Goal: Task Accomplishment & Management: Manage account settings

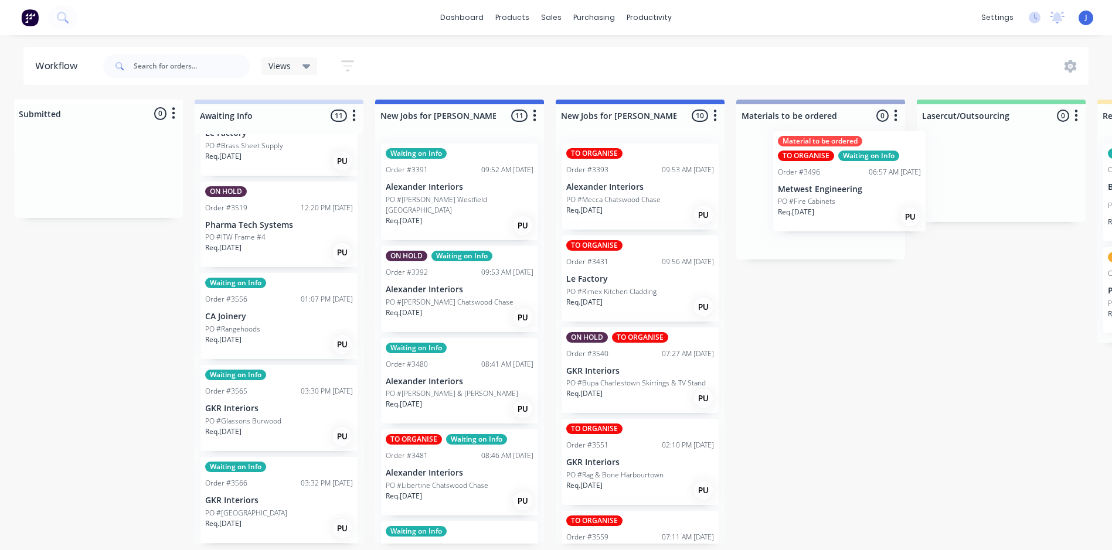
scroll to position [2, 14]
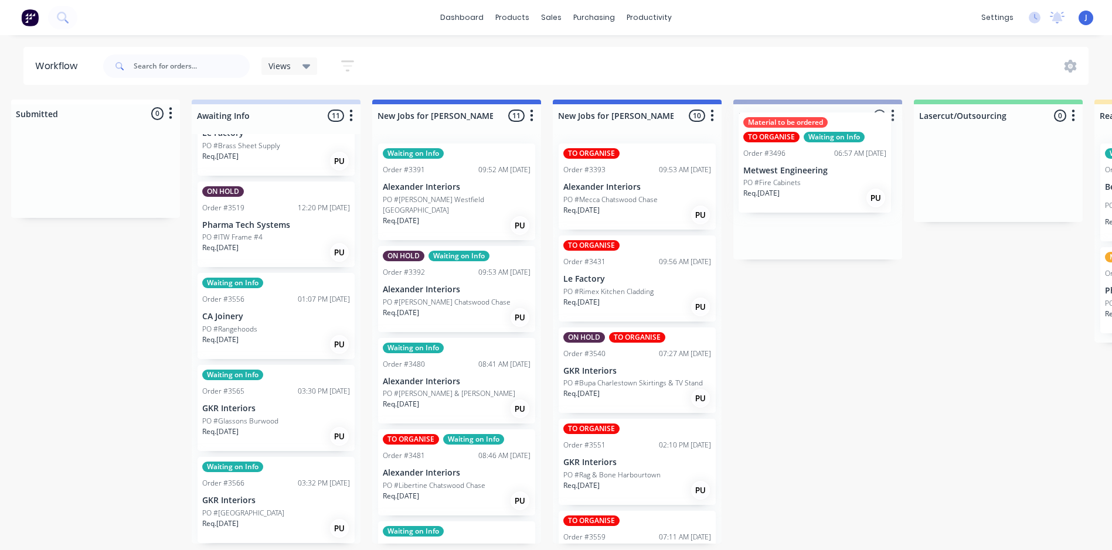
drag, startPoint x: 628, startPoint y: 382, endPoint x: 795, endPoint y: 169, distance: 270.2
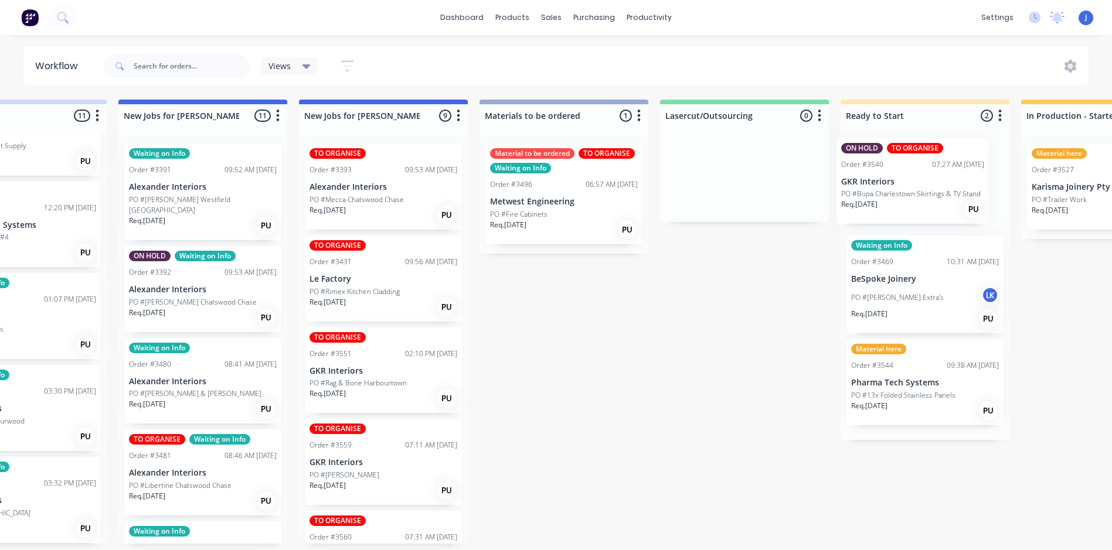
scroll to position [2, 296]
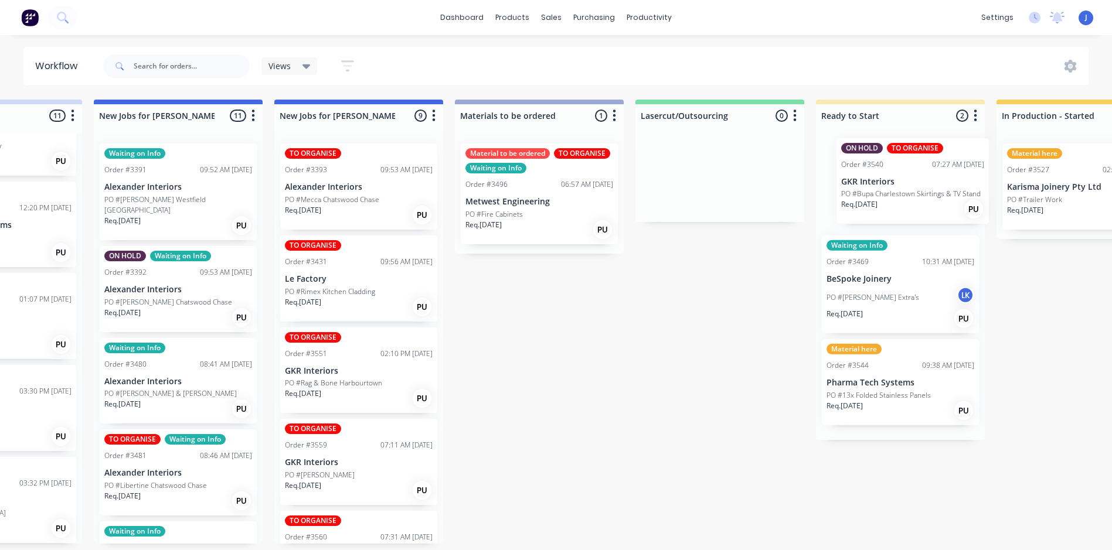
drag, startPoint x: 620, startPoint y: 382, endPoint x: 903, endPoint y: 194, distance: 340.0
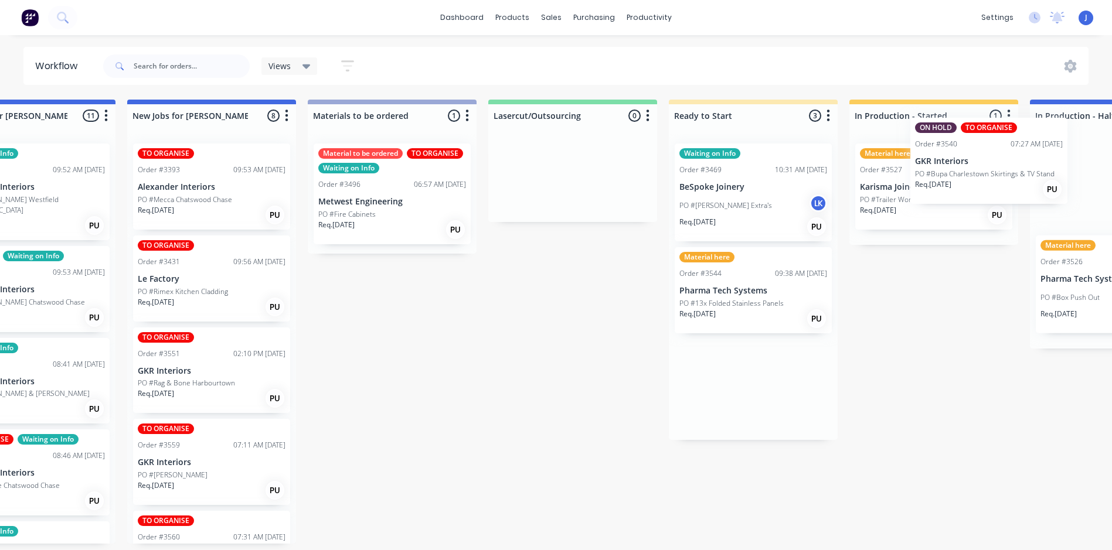
drag, startPoint x: 937, startPoint y: 168, endPoint x: 972, endPoint y: 165, distance: 35.3
click at [974, 165] on div "Submitted 0 Status colour #FFFFFF hex #FFFFFF Save Cancel Summaries Total order…" at bounding box center [1124, 322] width 3145 height 444
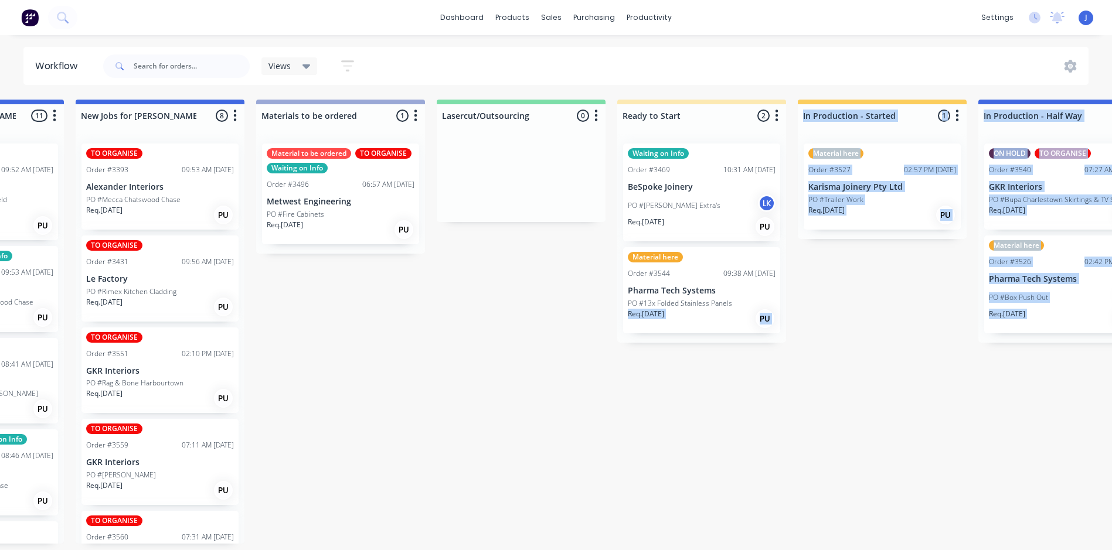
drag, startPoint x: 529, startPoint y: 550, endPoint x: 370, endPoint y: 553, distance: 159.5
click at [369, 480] on html "dashboard products sales purchasing productivity dashboard products Product Cat…" at bounding box center [65, 240] width 1112 height 480
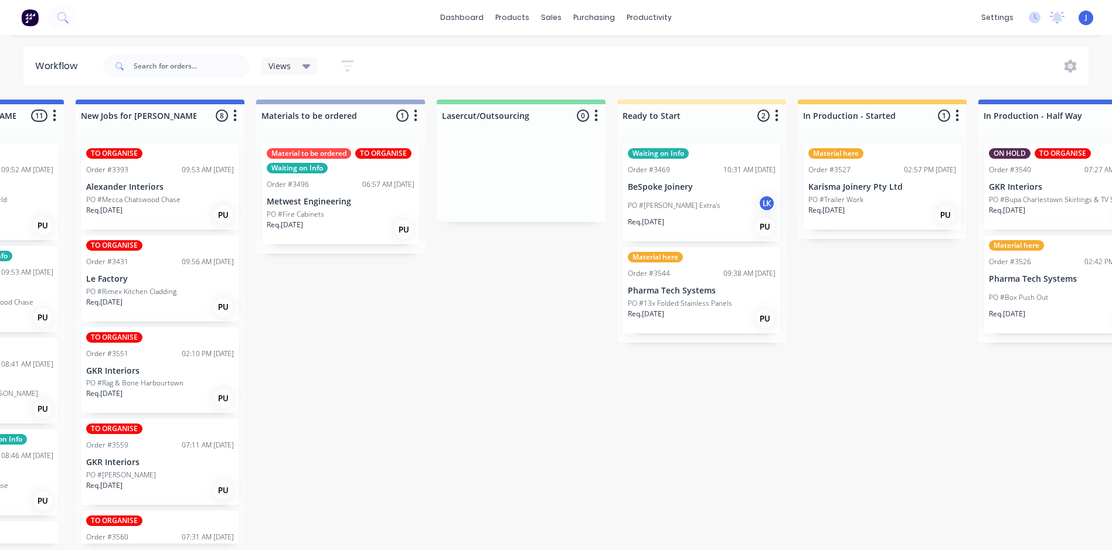
drag, startPoint x: 370, startPoint y: 553, endPoint x: 479, endPoint y: 385, distance: 200.0
click at [479, 385] on div "Submitted 0 Status colour #FFFFFF hex #FFFFFF Save Cancel Summaries Total order…" at bounding box center [1072, 322] width 3145 height 444
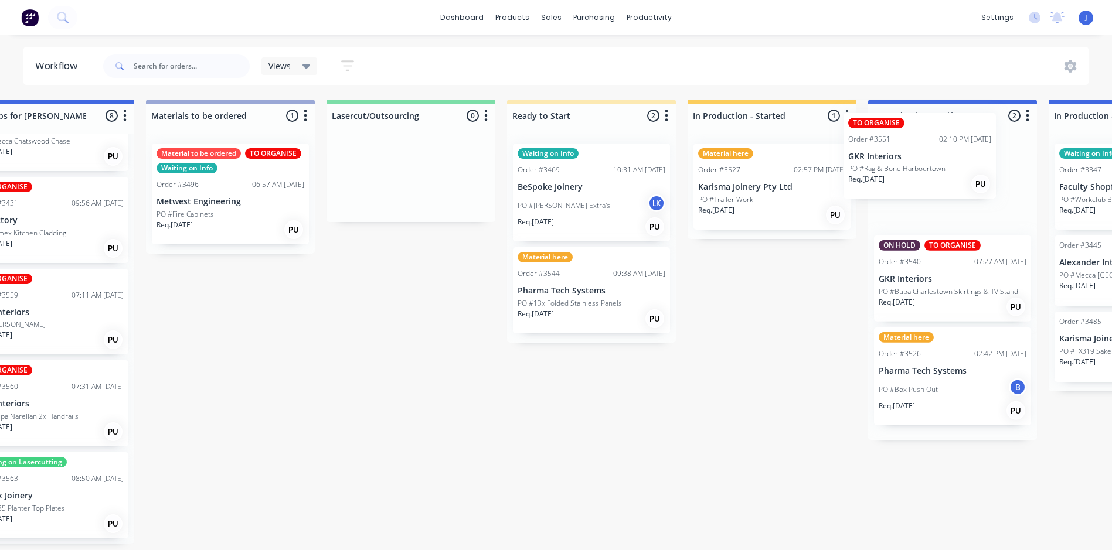
scroll to position [2, 642]
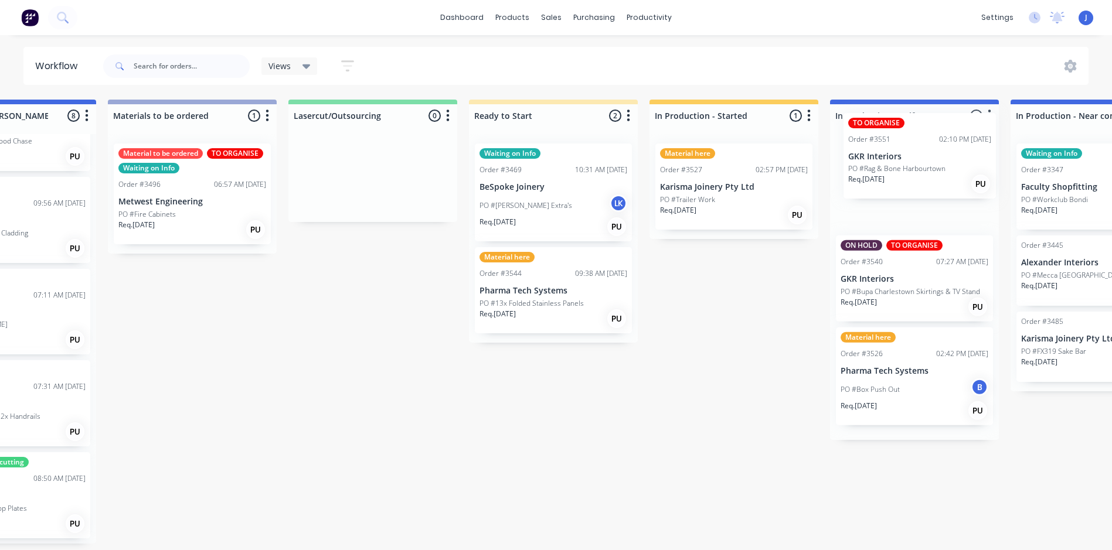
drag, startPoint x: 482, startPoint y: 319, endPoint x: 920, endPoint y: 164, distance: 464.3
click at [920, 164] on div "Submitted 0 Status colour #FFFFFF hex #FFFFFF Save Cancel Summaries Total order…" at bounding box center [924, 322] width 3145 height 444
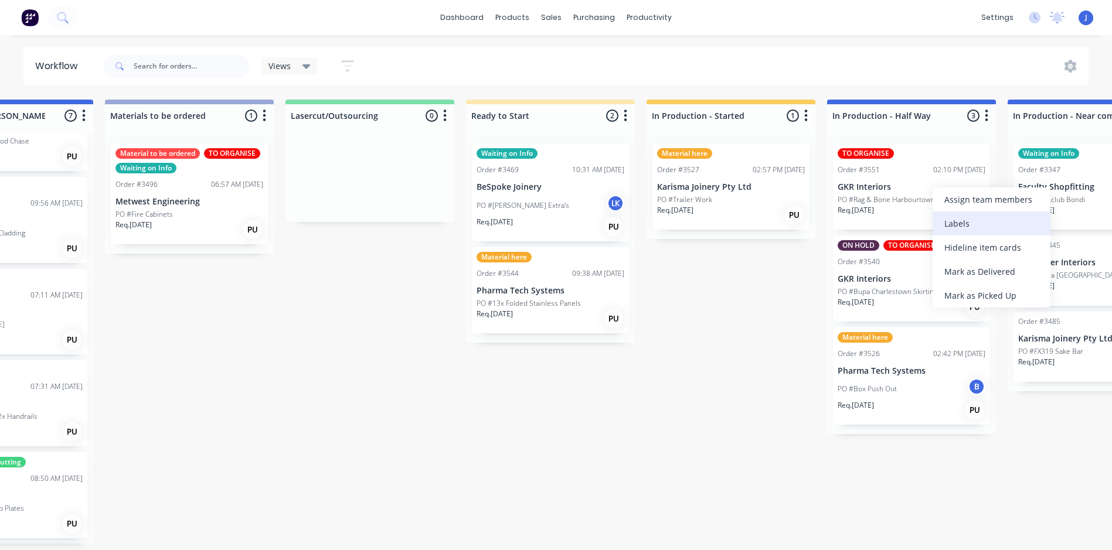
click at [968, 220] on div "Labels" at bounding box center [992, 224] width 118 height 24
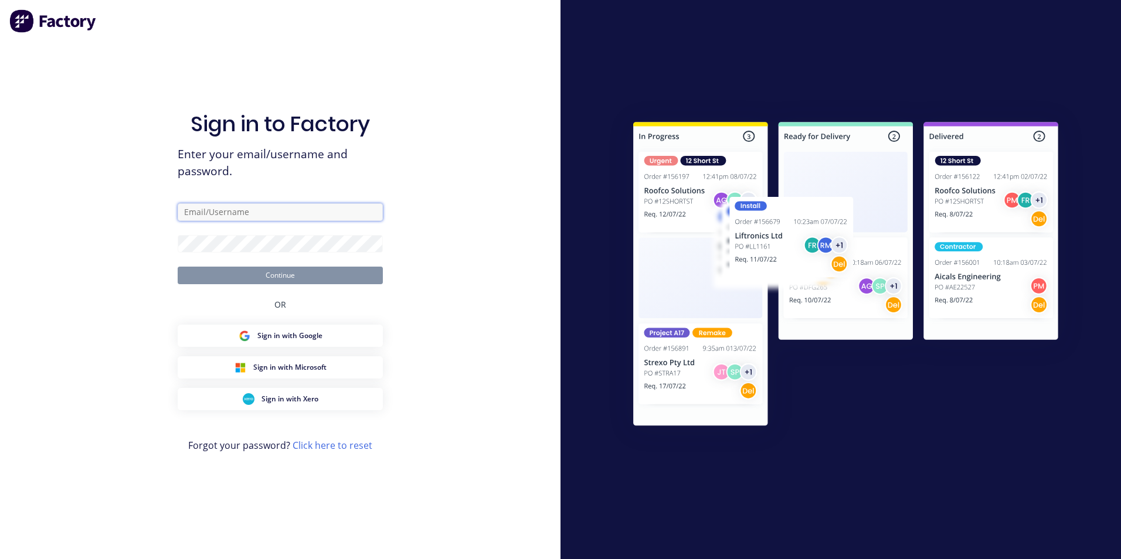
type input "[PERSON_NAME][EMAIL_ADDRESS][DOMAIN_NAME]"
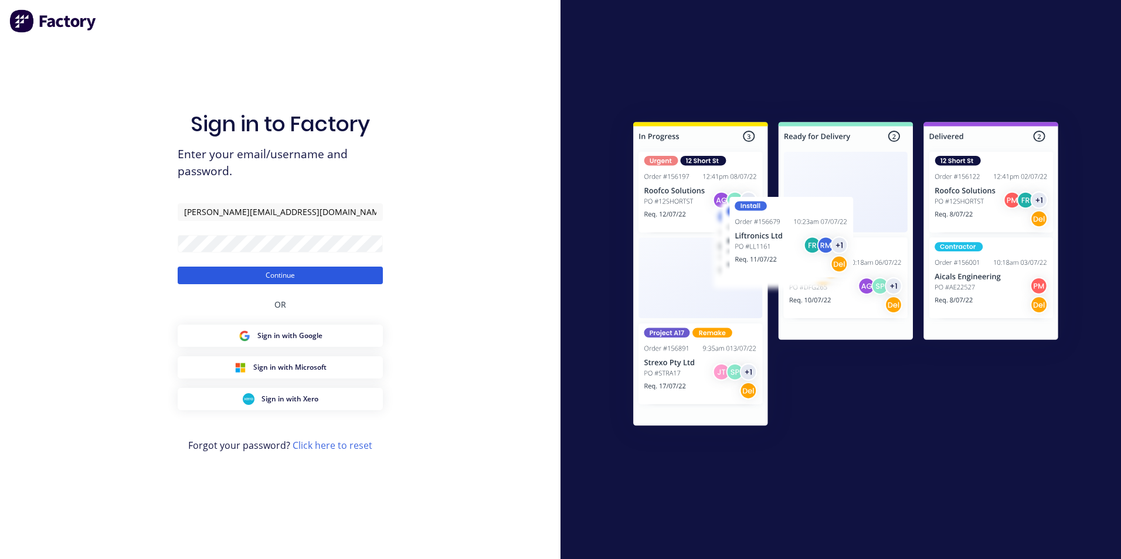
click at [301, 275] on button "Continue" at bounding box center [280, 276] width 205 height 18
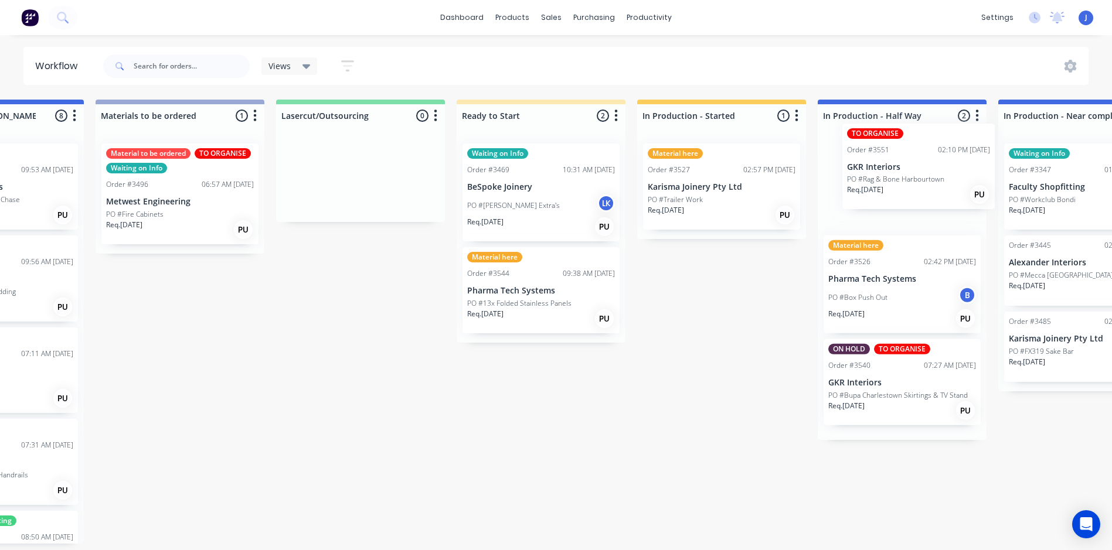
drag, startPoint x: 655, startPoint y: 377, endPoint x: 918, endPoint y: 172, distance: 332.9
click at [918, 172] on div "Submitted 0 Status colour #FFFFFF hex #FFFFFF Save Cancel Summaries Total order…" at bounding box center [911, 322] width 3145 height 444
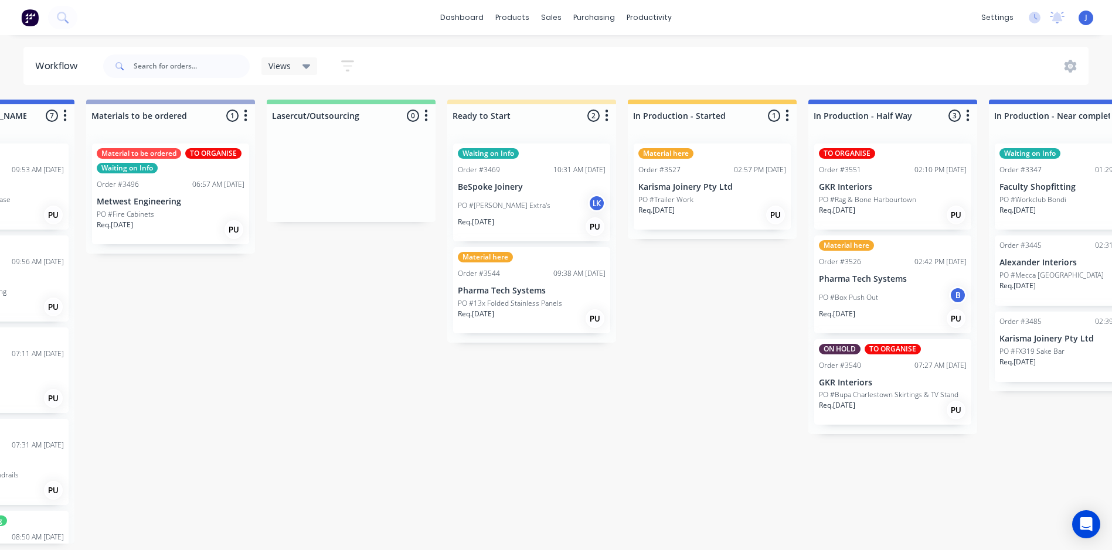
click at [908, 186] on p "GKR Interiors" at bounding box center [893, 187] width 148 height 10
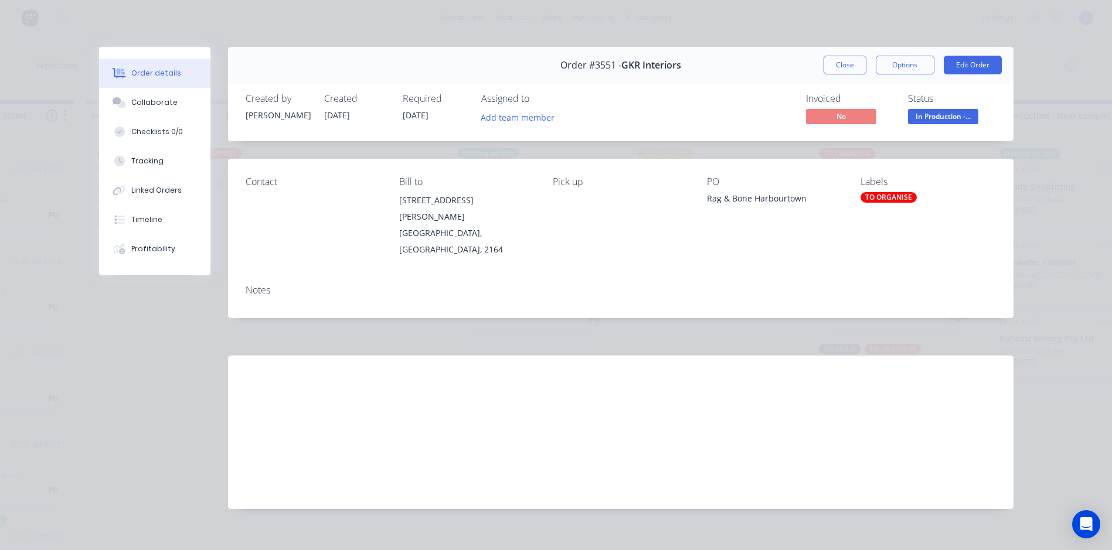
click at [889, 193] on div "TO ORGANISE" at bounding box center [889, 197] width 56 height 11
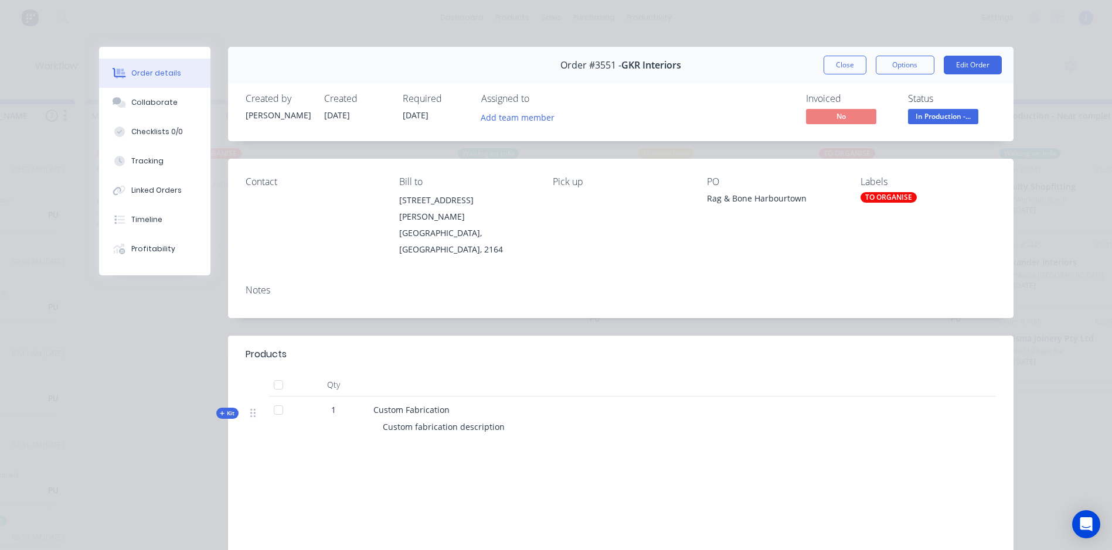
click at [879, 196] on div "TO ORGANISE" at bounding box center [889, 197] width 56 height 11
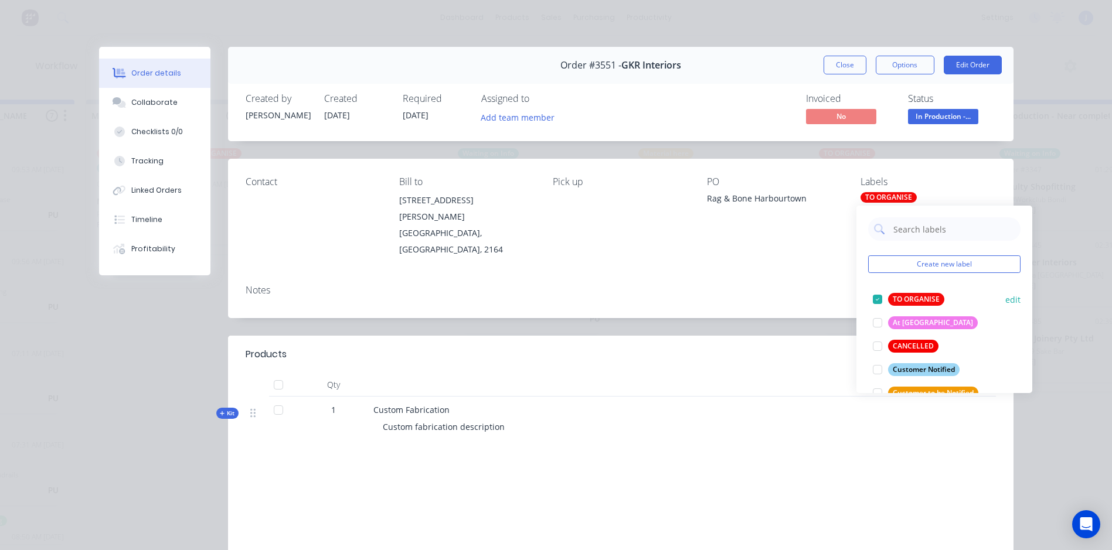
click at [873, 296] on div at bounding box center [877, 299] width 23 height 23
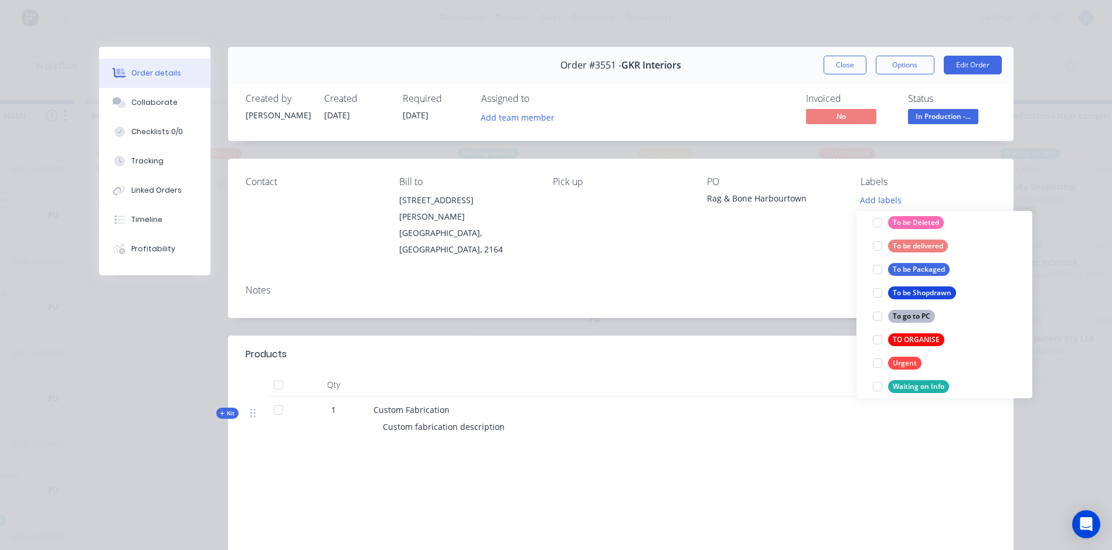
scroll to position [586, 0]
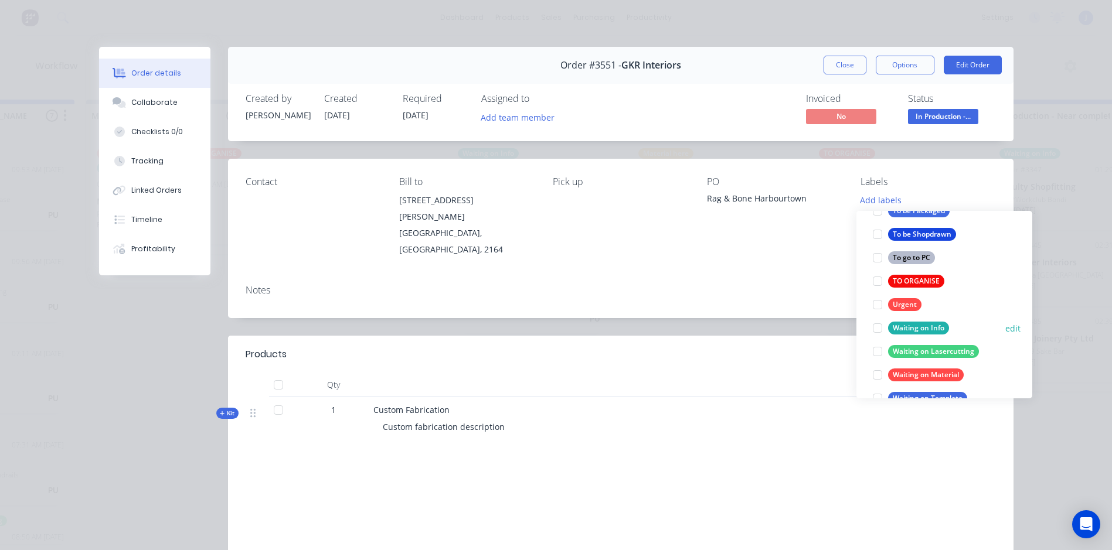
click at [878, 327] on div at bounding box center [877, 328] width 23 height 23
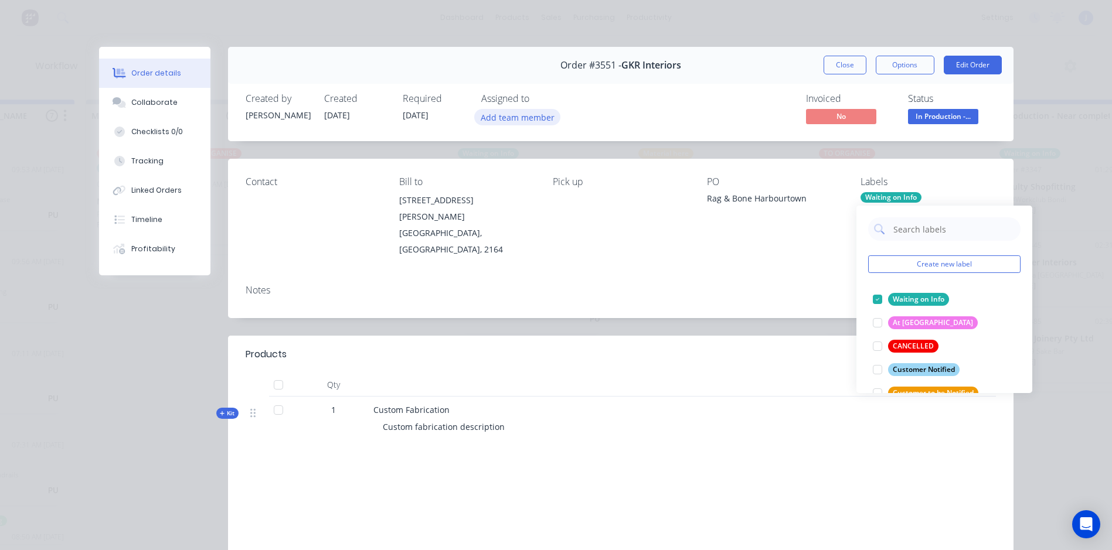
click at [502, 115] on button "Add team member" at bounding box center [517, 117] width 86 height 16
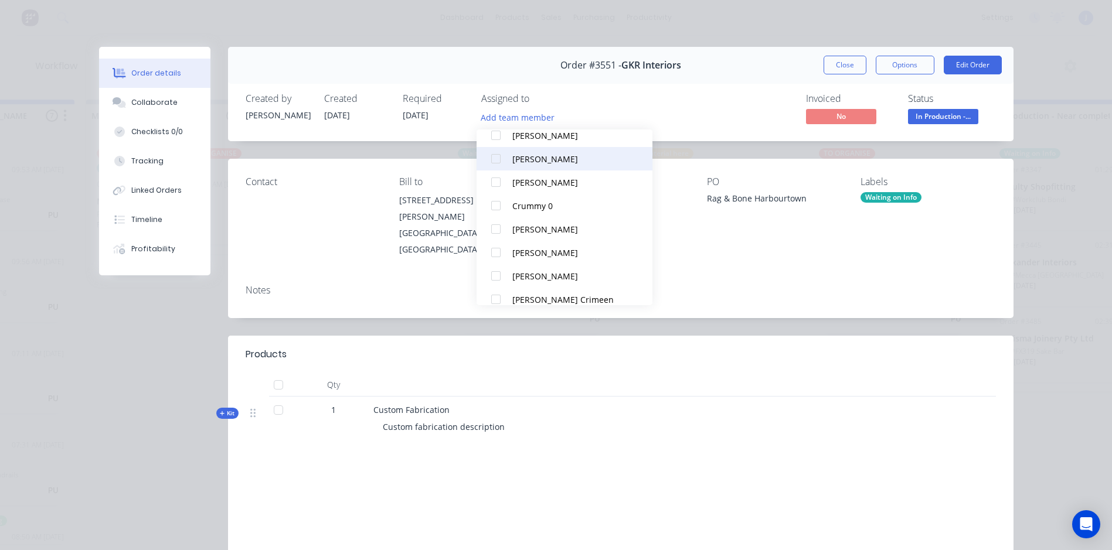
scroll to position [176, 0]
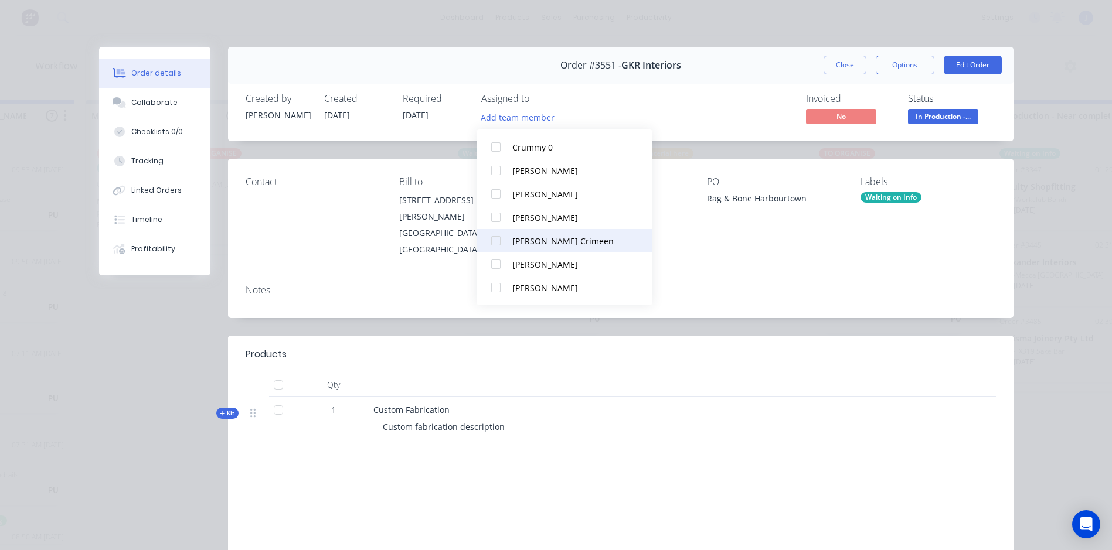
click at [534, 239] on div "[PERSON_NAME] Crimeen" at bounding box center [570, 241] width 117 height 12
click at [532, 242] on div "[PERSON_NAME]" at bounding box center [570, 241] width 117 height 12
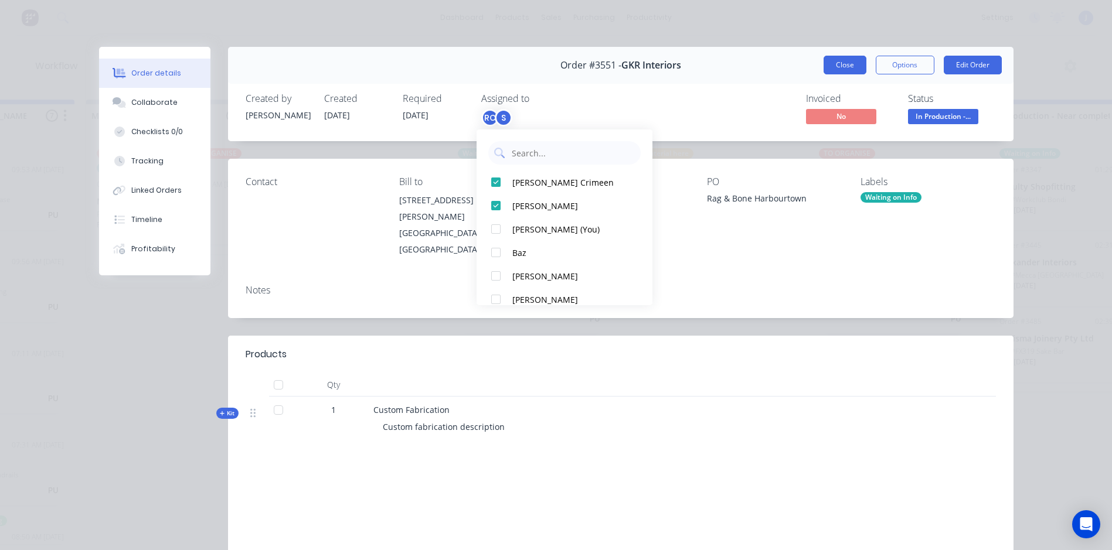
click at [842, 66] on button "Close" at bounding box center [845, 65] width 43 height 19
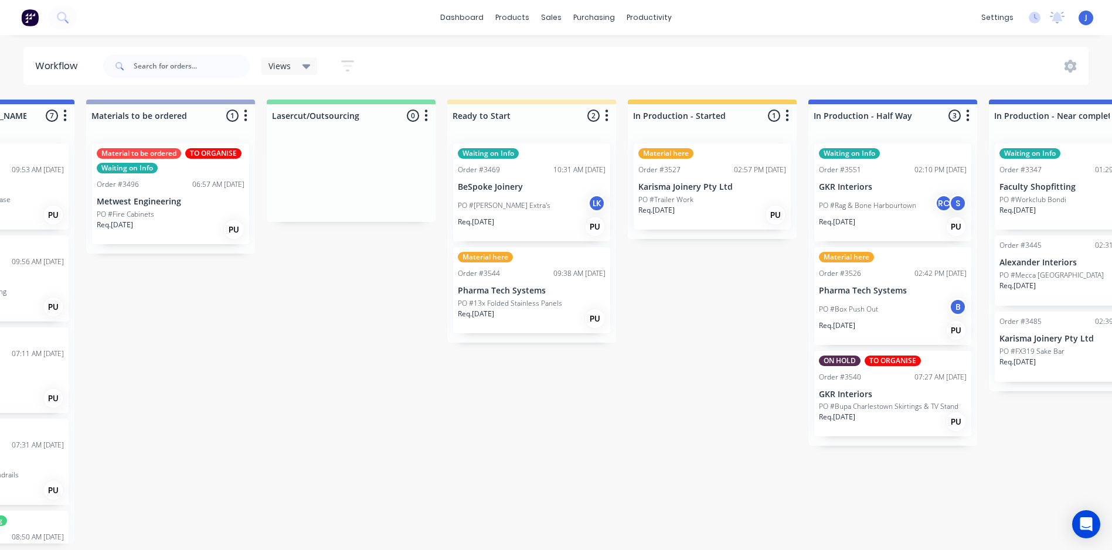
click at [870, 409] on p "PO #Bupa Charlestown Skirtings & TV Stand" at bounding box center [889, 407] width 140 height 11
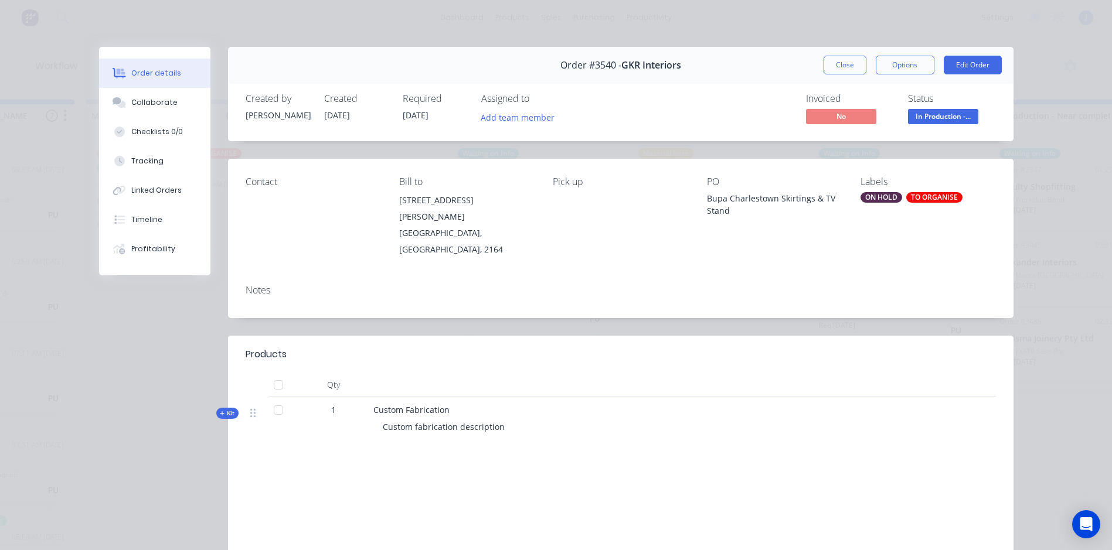
click at [916, 227] on div "Labels ON HOLD TO ORGANISE" at bounding box center [928, 216] width 135 height 81
click at [884, 193] on div "ON HOLD" at bounding box center [882, 197] width 42 height 11
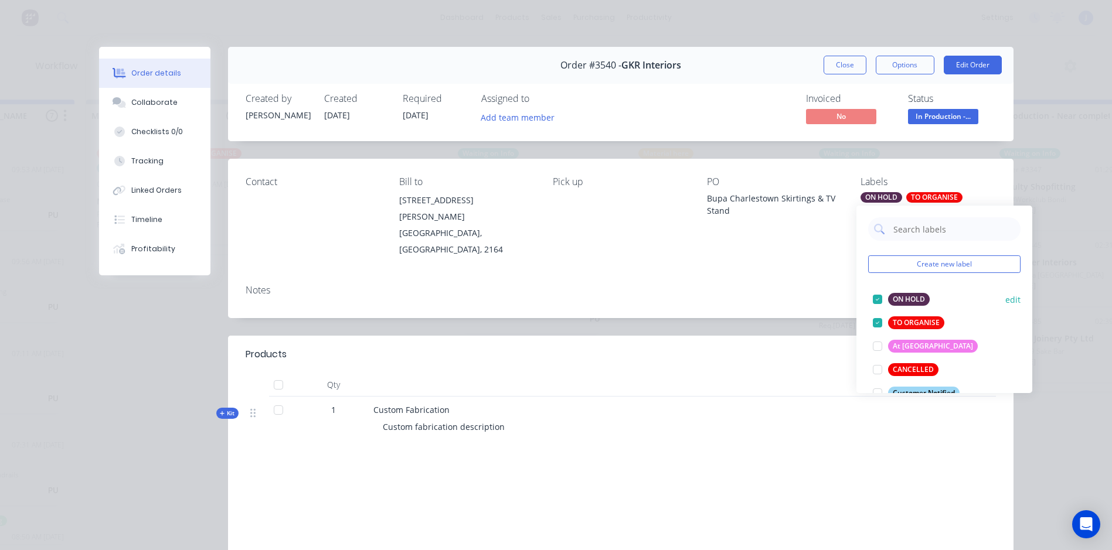
click at [876, 300] on div at bounding box center [877, 299] width 23 height 23
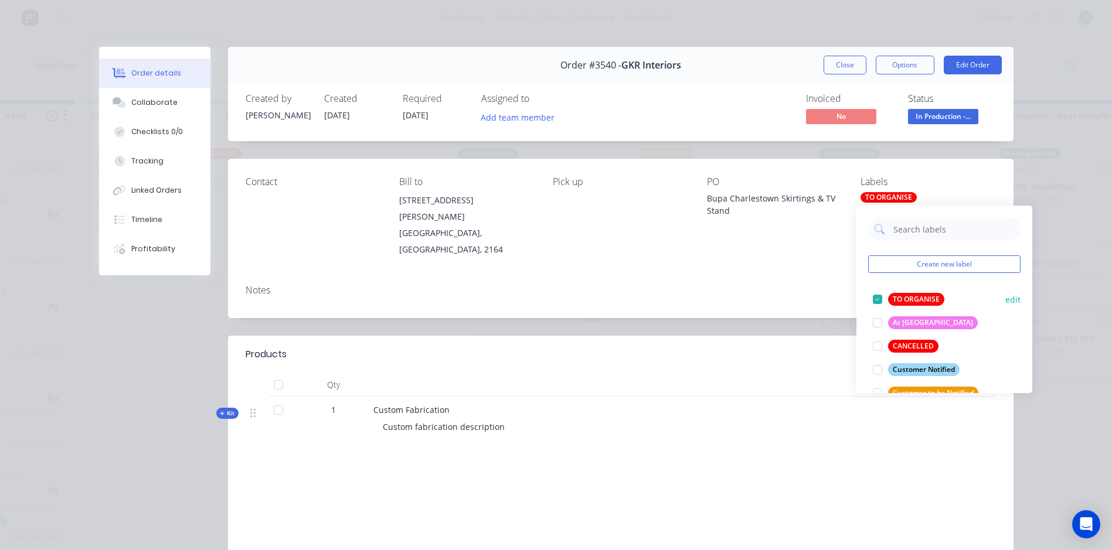
click at [876, 297] on div at bounding box center [877, 299] width 23 height 23
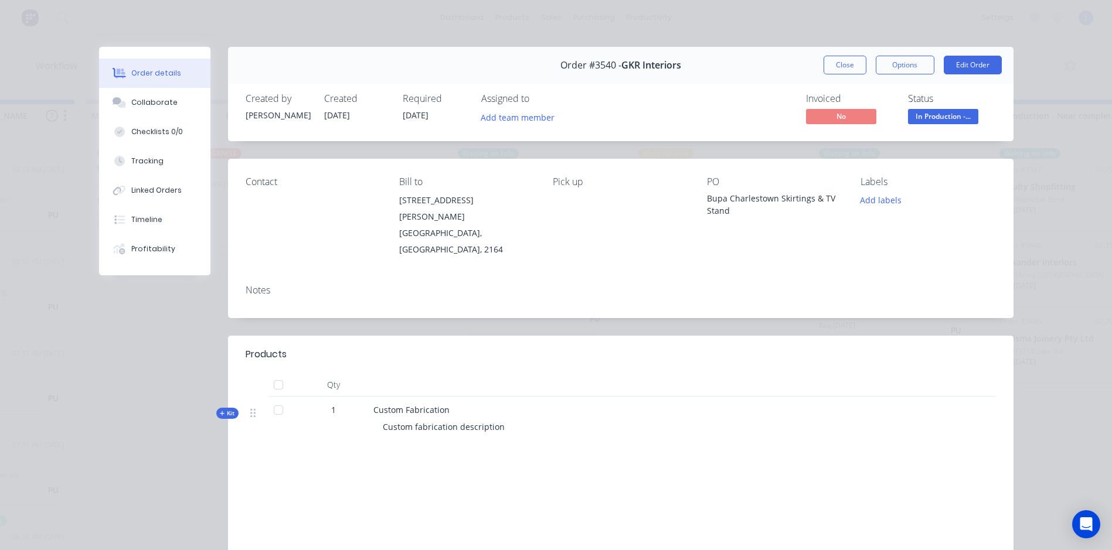
drag, startPoint x: 756, startPoint y: 247, endPoint x: 776, endPoint y: 249, distance: 20.6
click at [758, 247] on div "Contact Bill to [STREET_ADDRESS][PERSON_NAME][PERSON_NAME] Pick up PO Bupa Char…" at bounding box center [620, 217] width 785 height 117
click at [510, 119] on button "Add team member" at bounding box center [517, 117] width 86 height 16
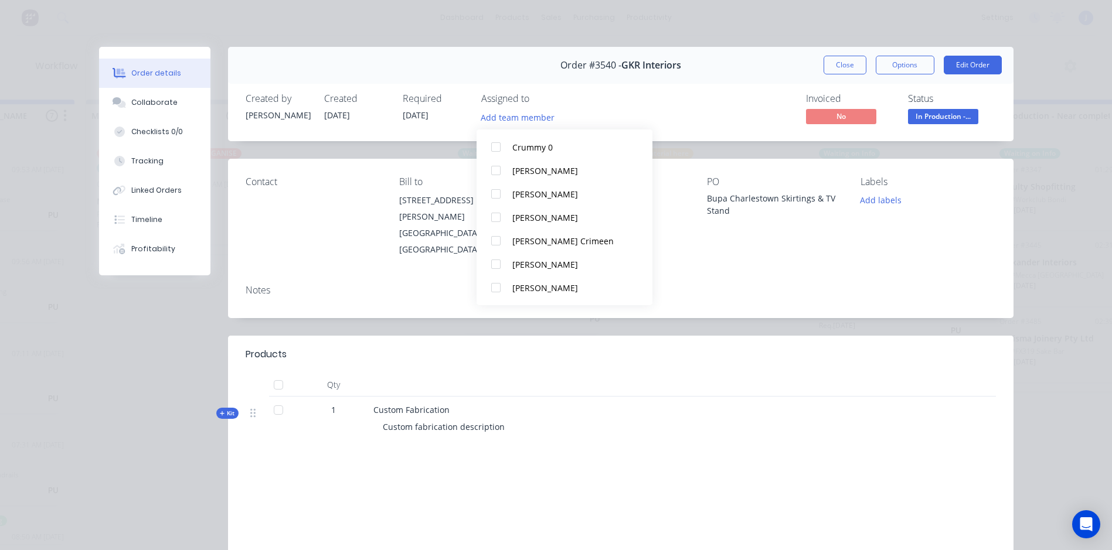
scroll to position [223, 0]
click at [498, 148] on div at bounding box center [495, 146] width 23 height 23
click at [839, 70] on button "Close" at bounding box center [845, 65] width 43 height 19
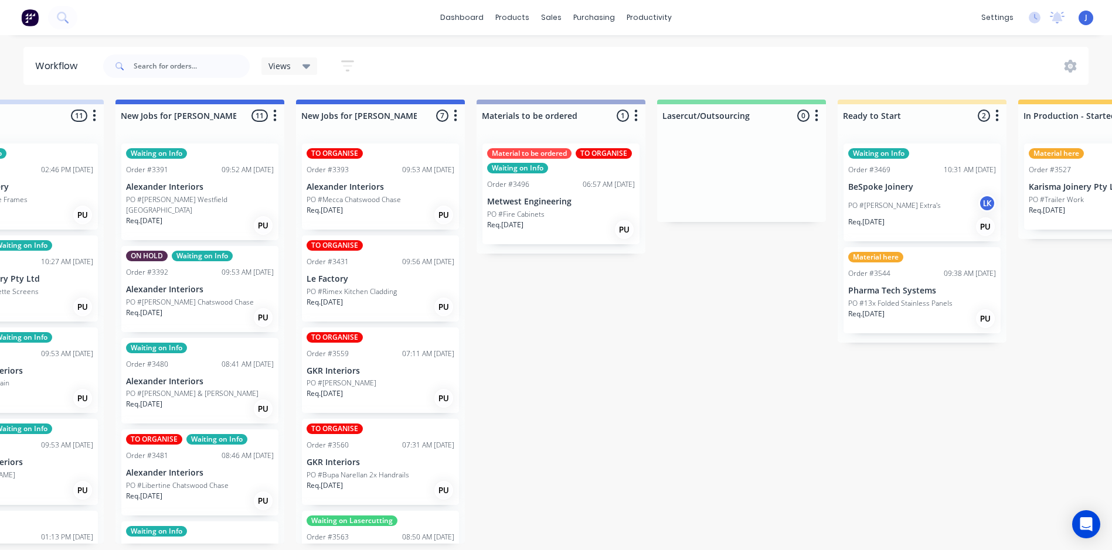
scroll to position [0, 266]
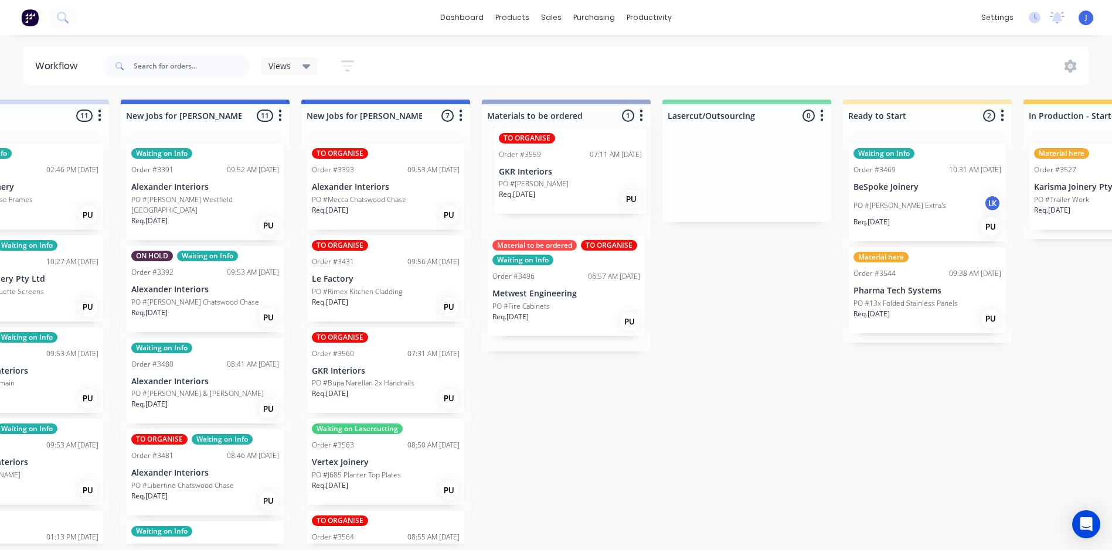
drag, startPoint x: 341, startPoint y: 385, endPoint x: 535, endPoint y: 184, distance: 279.4
click at [607, 186] on p "GKR Interiors" at bounding box center [566, 187] width 148 height 10
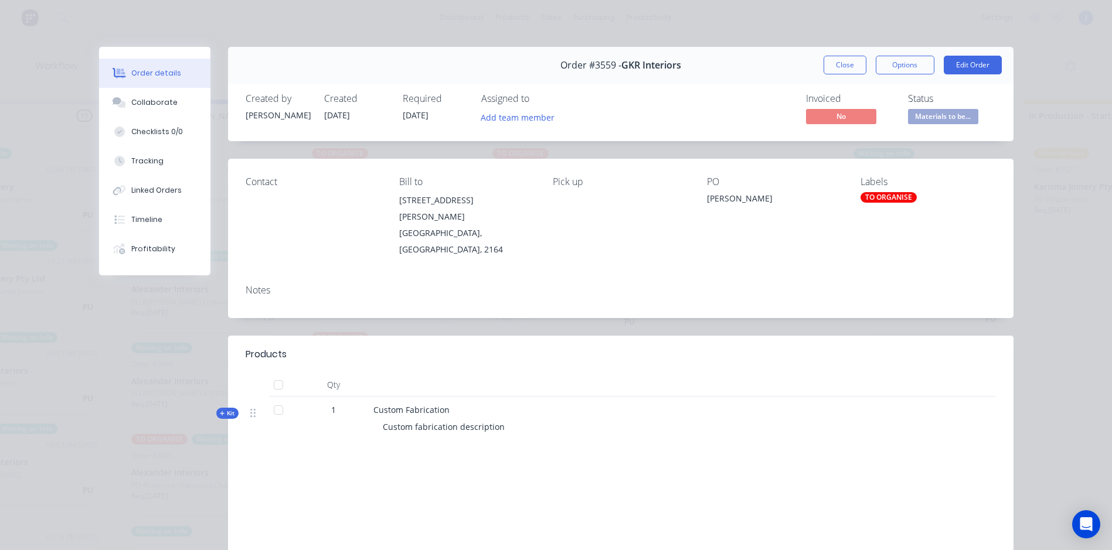
click at [884, 197] on div "TO ORGANISE" at bounding box center [889, 197] width 56 height 11
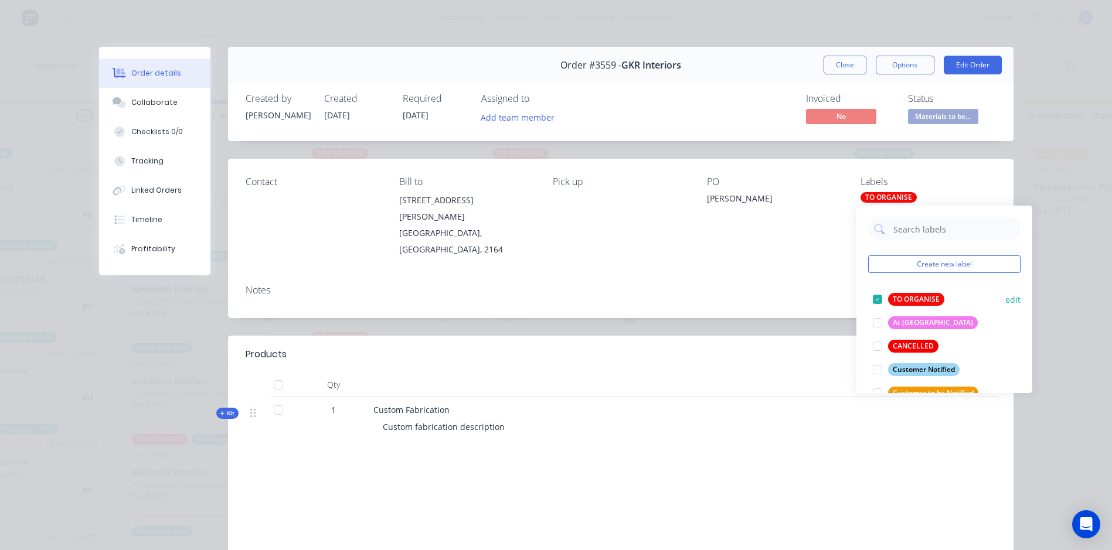
click at [876, 298] on div at bounding box center [877, 299] width 23 height 23
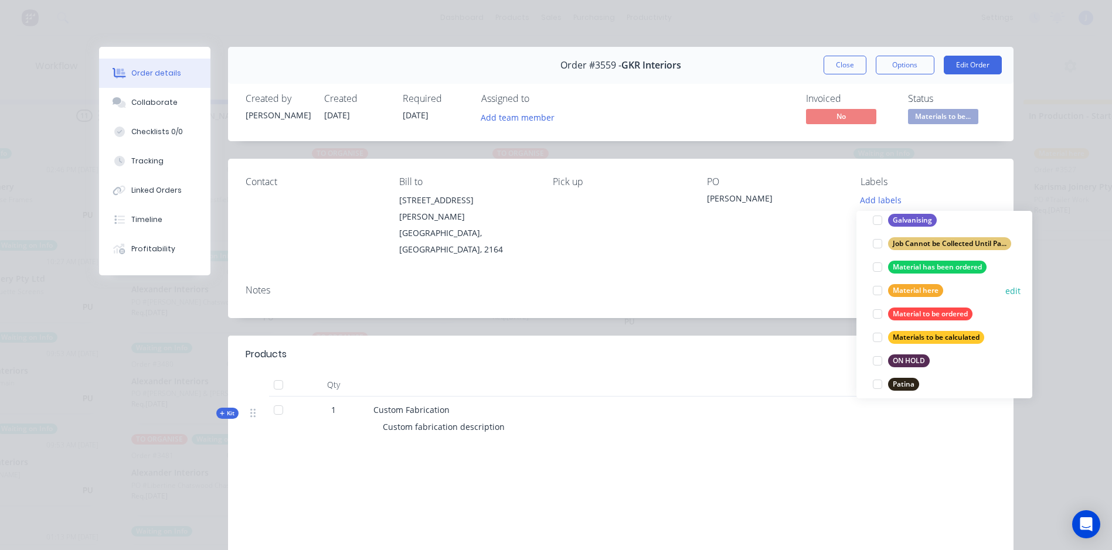
scroll to position [293, 0]
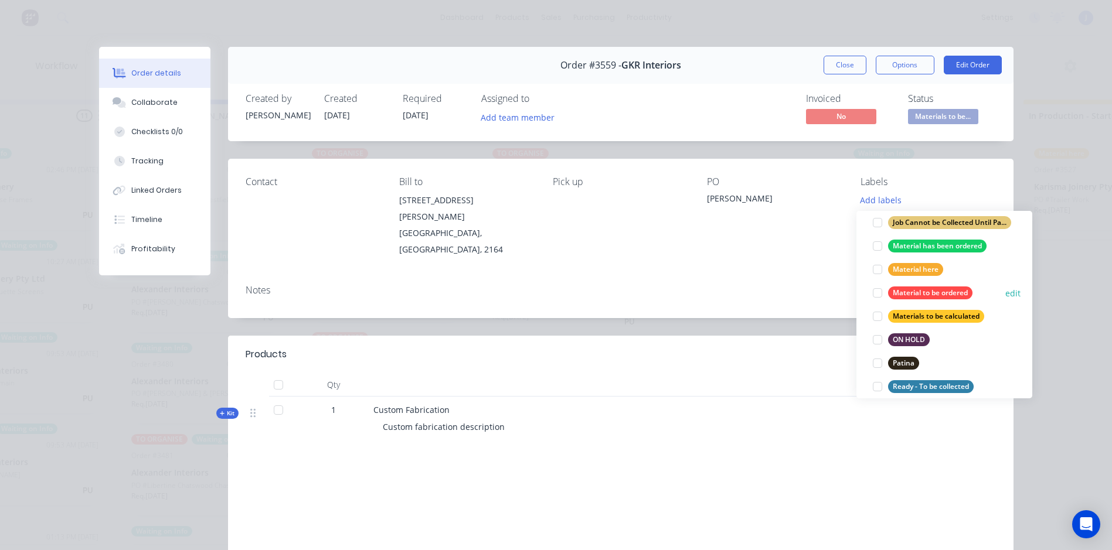
click at [875, 291] on div at bounding box center [877, 292] width 23 height 23
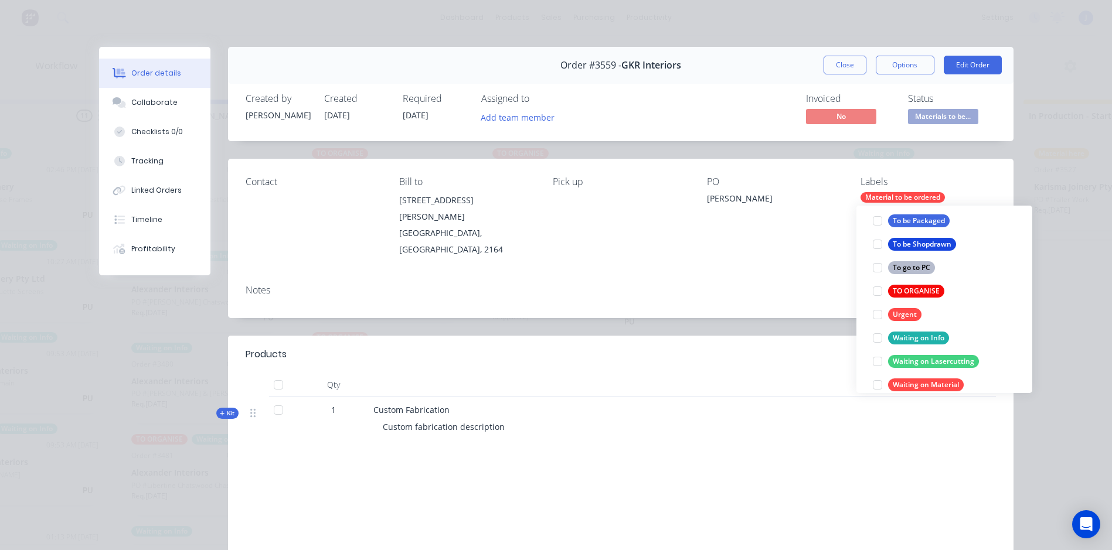
scroll to position [598, 0]
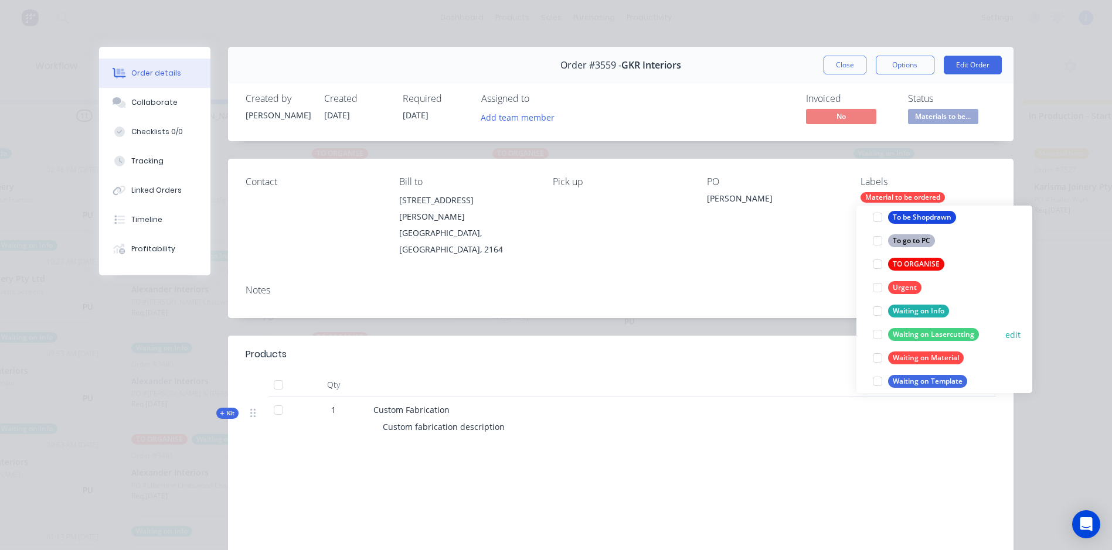
click at [877, 328] on div at bounding box center [877, 334] width 23 height 23
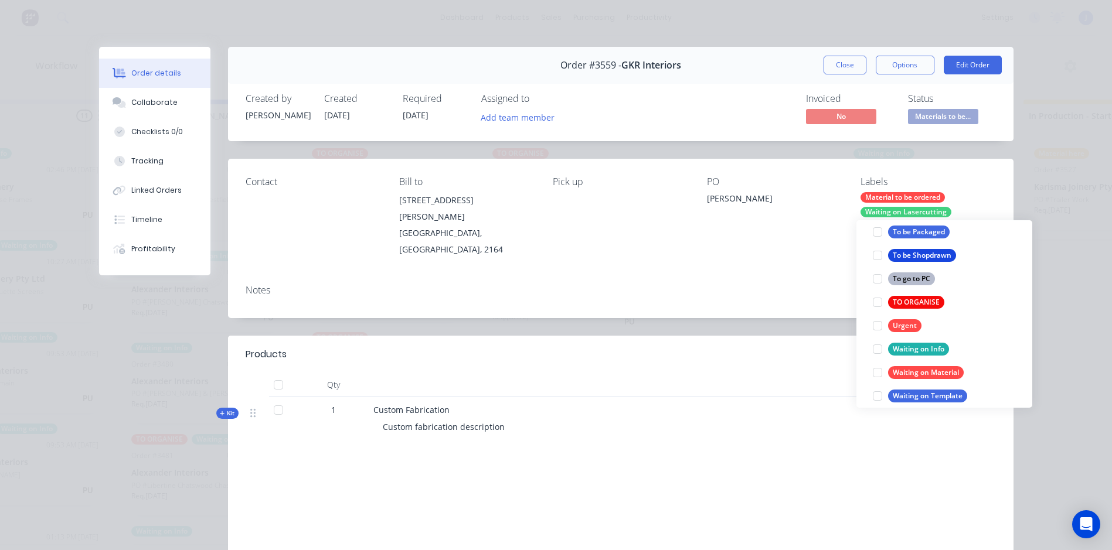
scroll to position [0, 0]
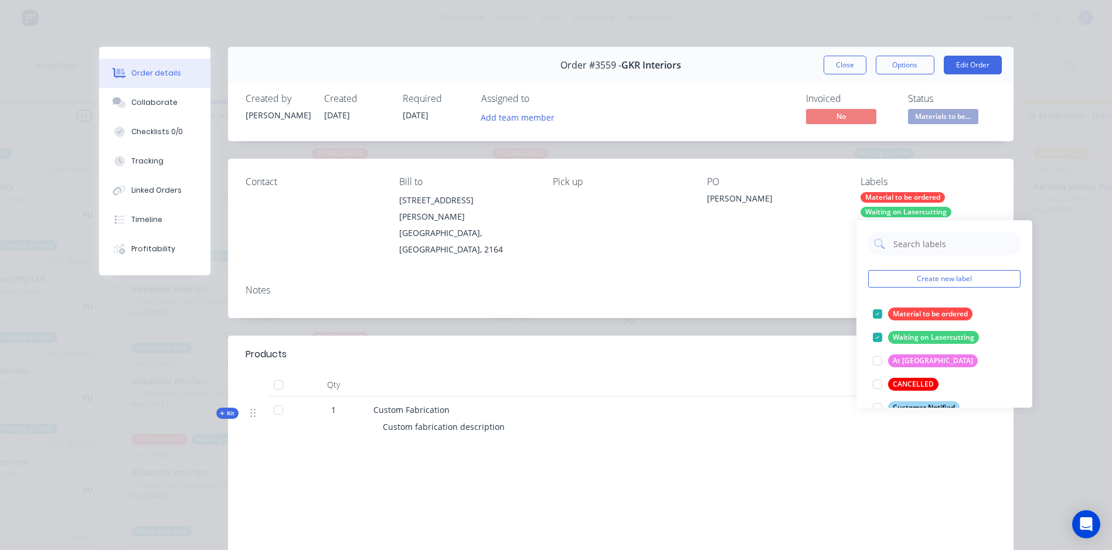
click at [1067, 186] on div "Order details Collaborate Checklists 0/0 Tracking Linked Orders Timeline Profit…" at bounding box center [556, 275] width 1112 height 550
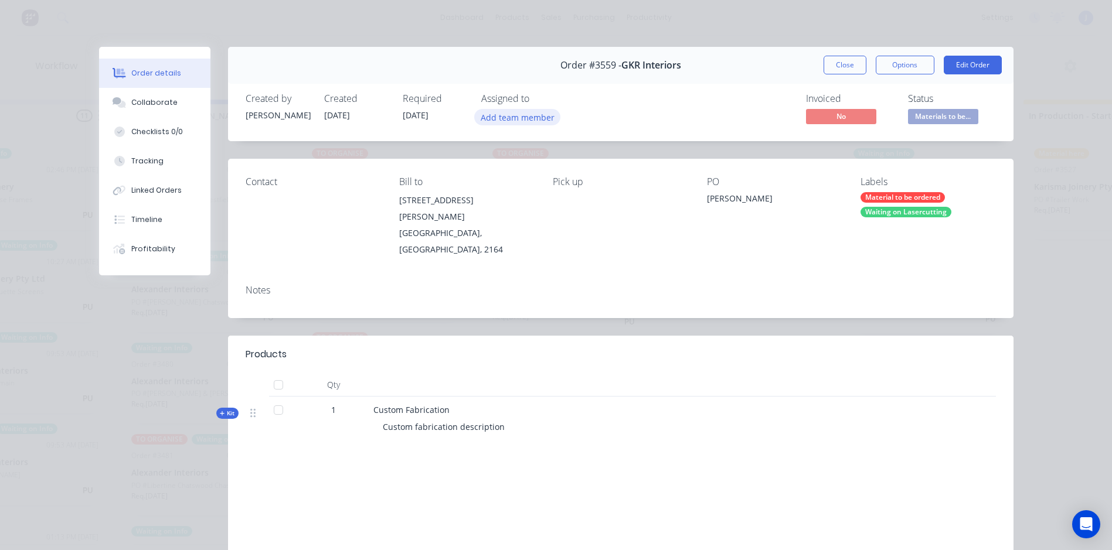
click at [519, 115] on button "Add team member" at bounding box center [517, 117] width 86 height 16
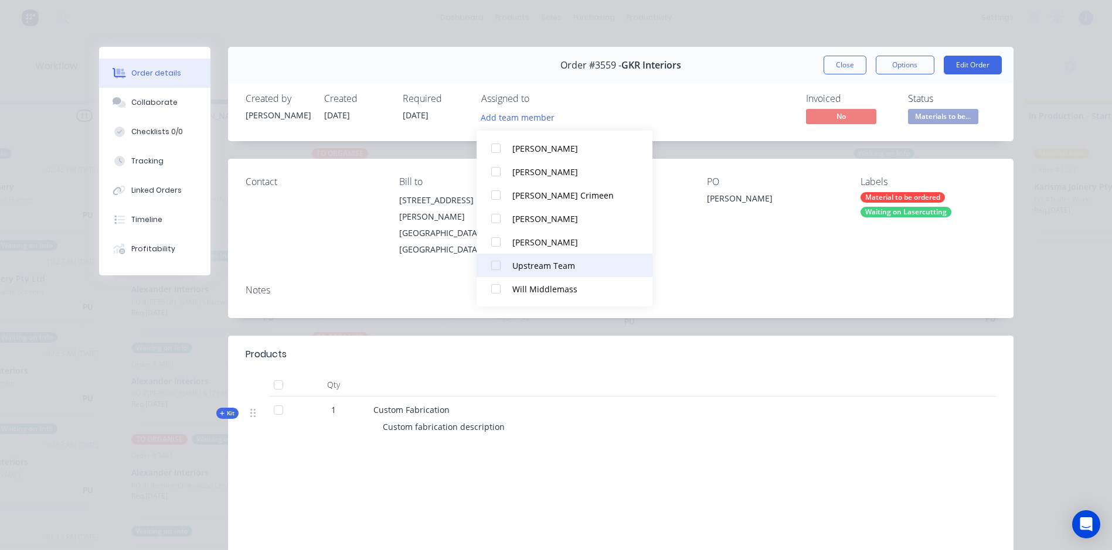
scroll to position [2, 266]
click at [497, 197] on div at bounding box center [495, 196] width 23 height 23
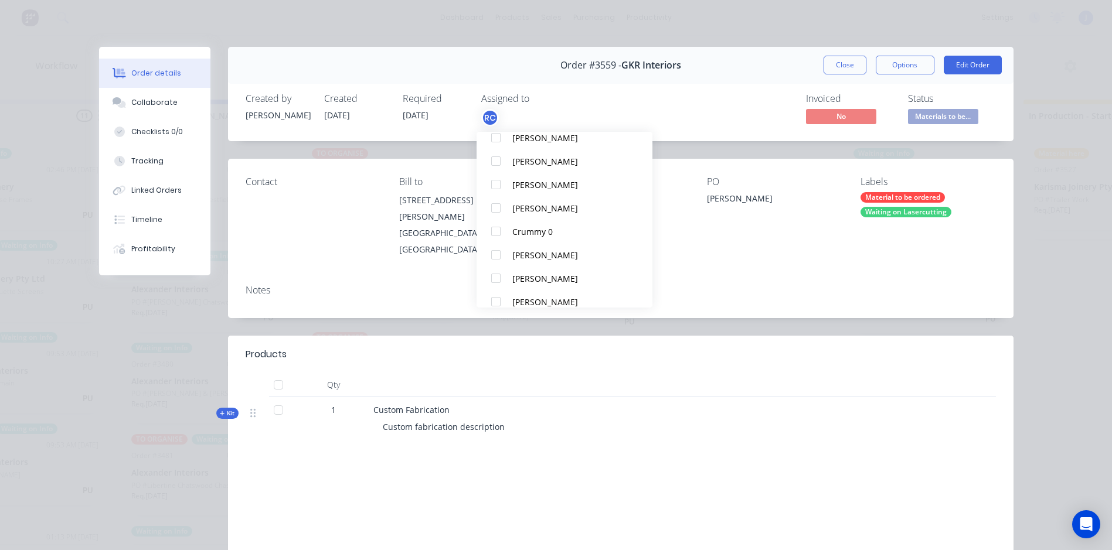
scroll to position [176, 0]
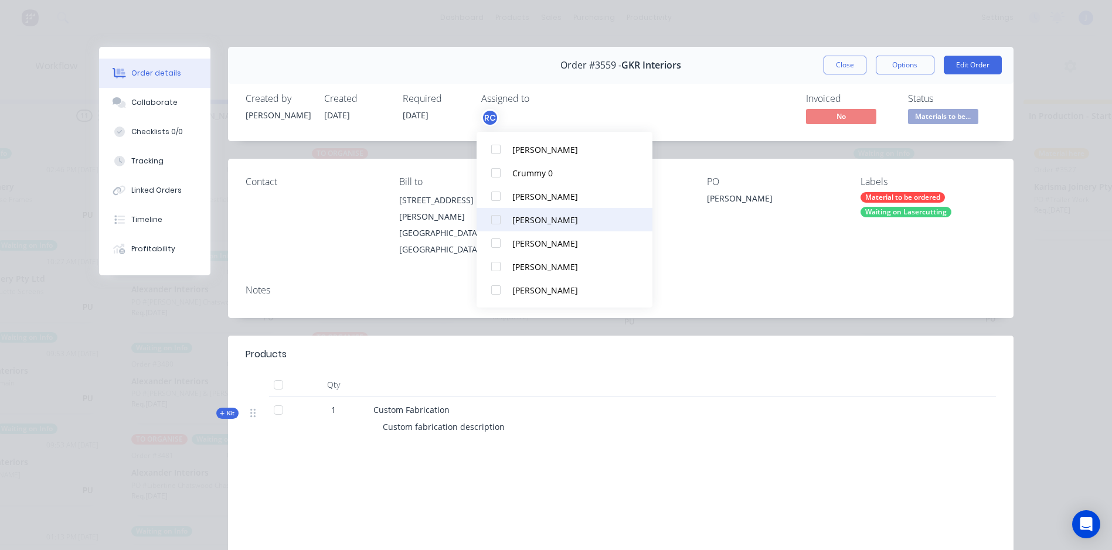
click at [497, 216] on div at bounding box center [495, 219] width 23 height 23
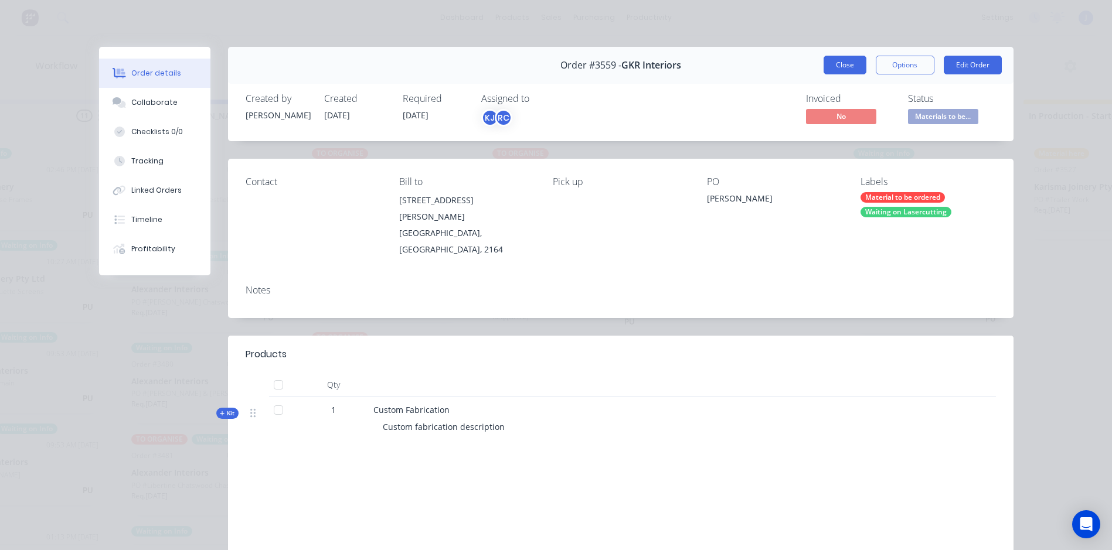
click at [834, 66] on button "Close" at bounding box center [845, 65] width 43 height 19
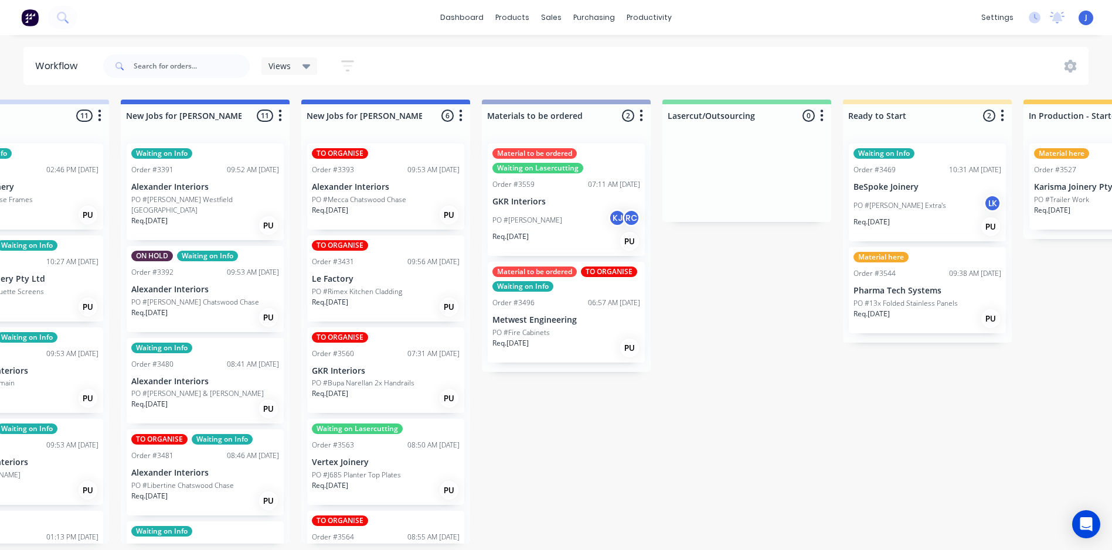
click at [565, 329] on div "PO #Fire Cabinets" at bounding box center [566, 333] width 148 height 11
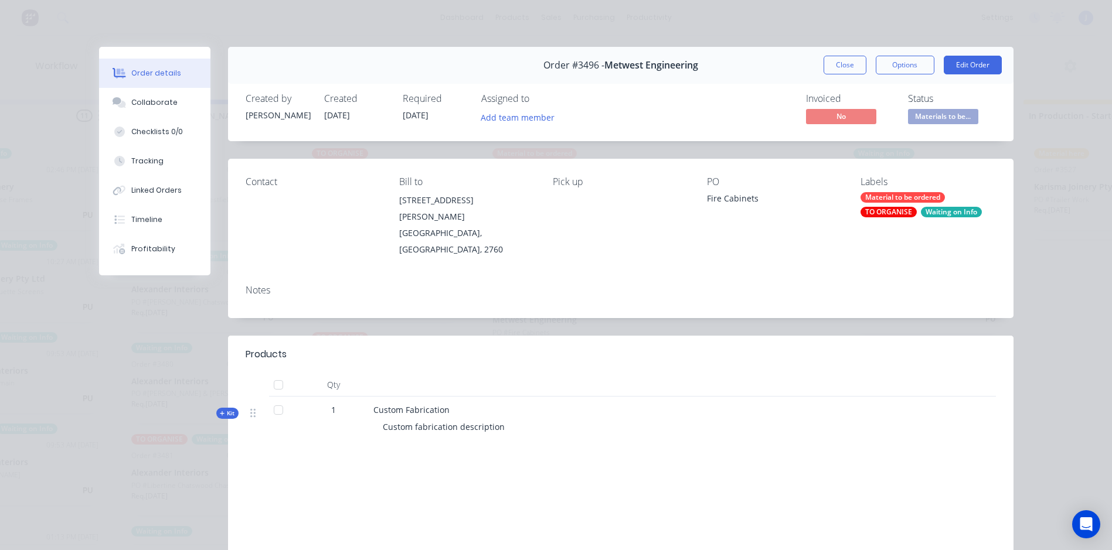
click at [888, 212] on div "TO ORGANISE" at bounding box center [889, 212] width 56 height 11
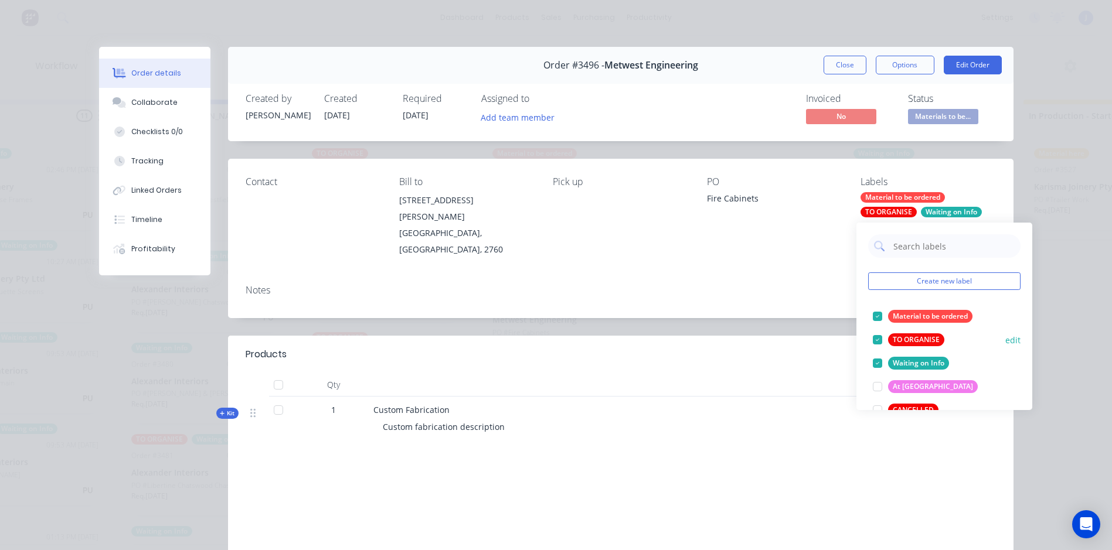
click at [875, 338] on div at bounding box center [877, 339] width 23 height 23
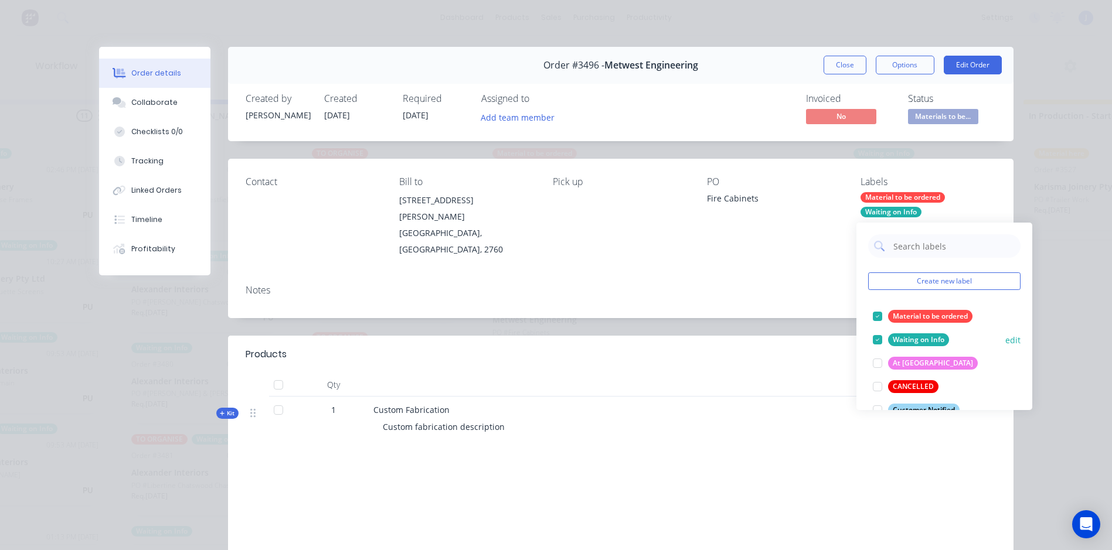
click at [876, 337] on div at bounding box center [877, 339] width 23 height 23
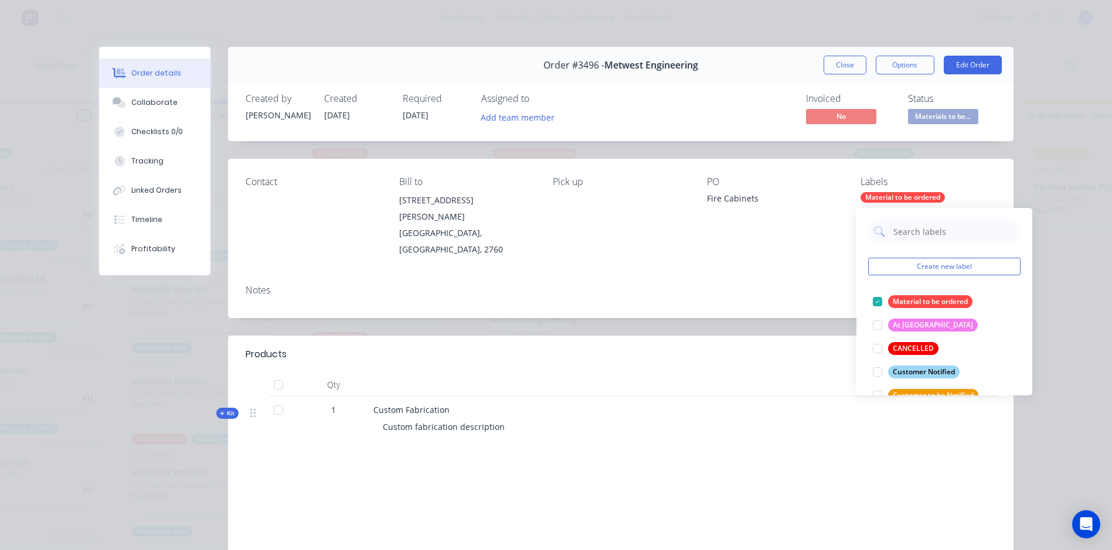
click at [733, 240] on div "PO Fire Cabinets" at bounding box center [774, 216] width 135 height 81
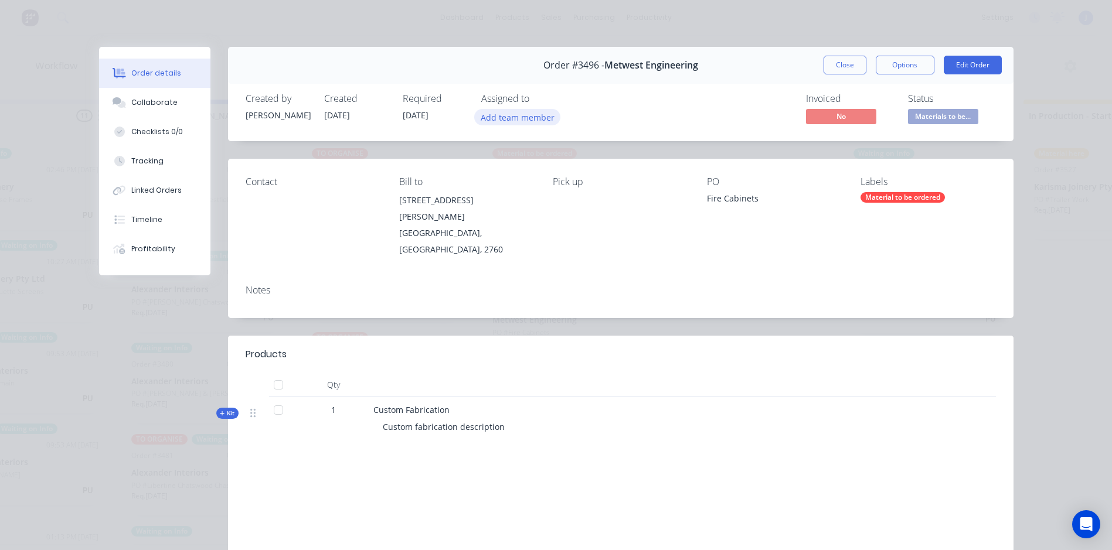
click at [528, 117] on button "Add team member" at bounding box center [517, 117] width 86 height 16
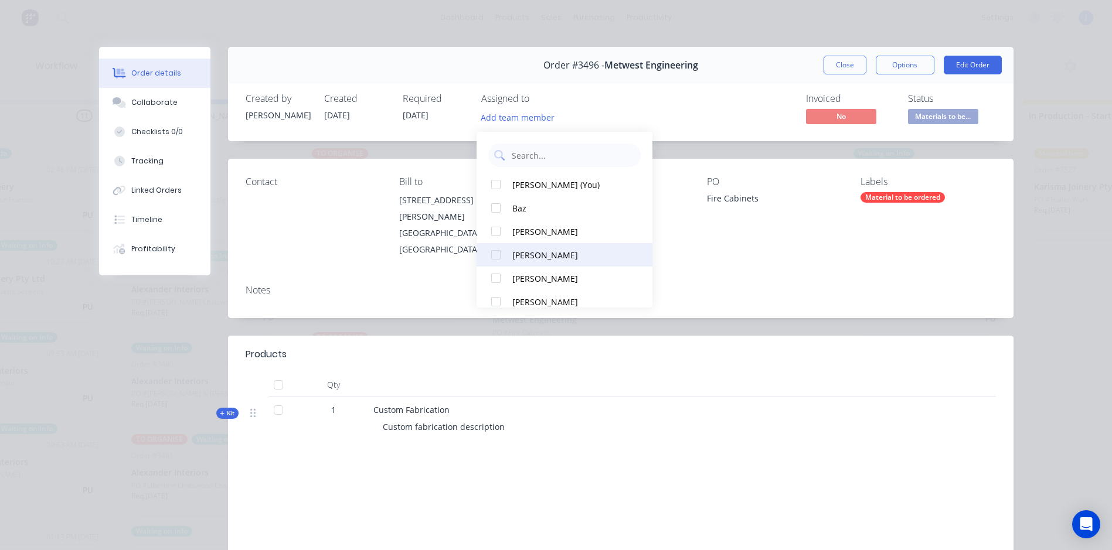
click at [494, 251] on div at bounding box center [495, 254] width 23 height 23
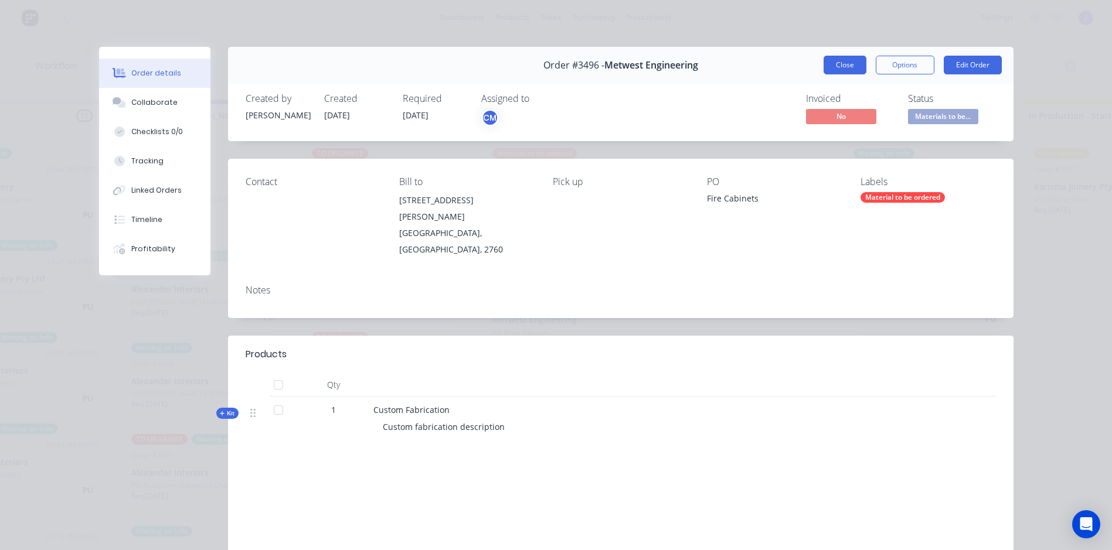
click at [839, 61] on button "Close" at bounding box center [845, 65] width 43 height 19
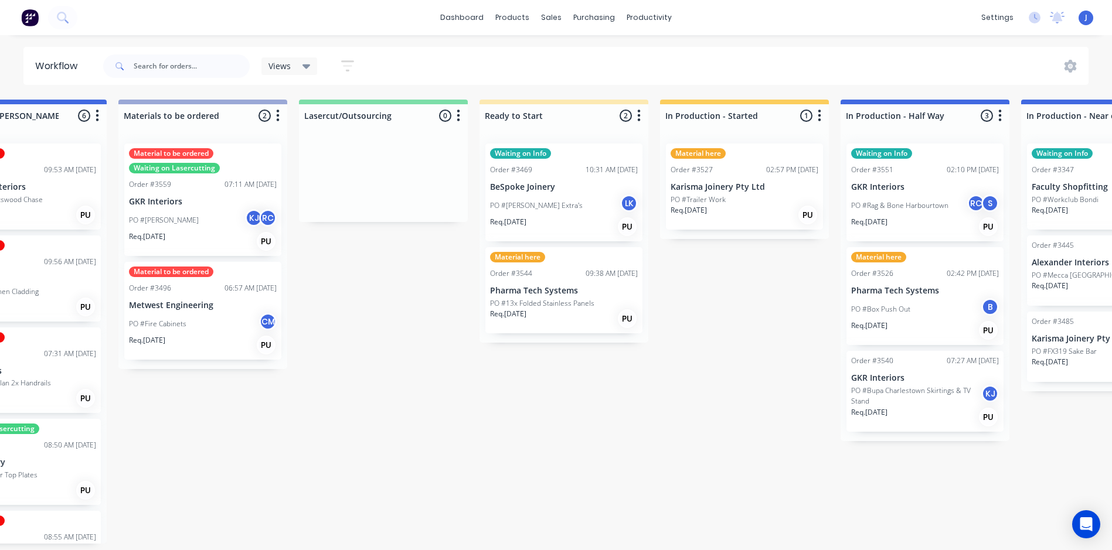
scroll to position [2, 636]
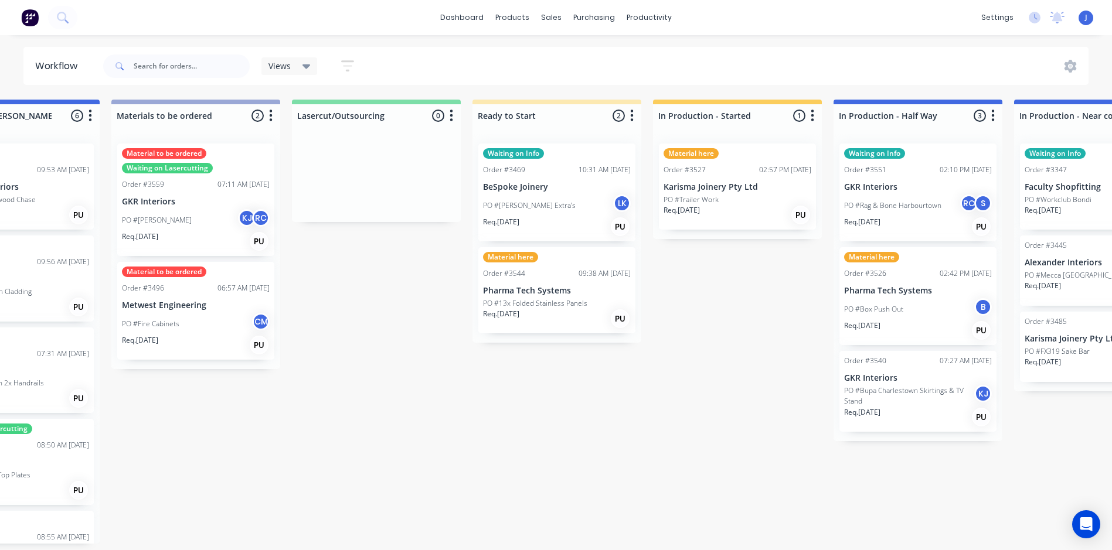
click at [702, 190] on div "Material here Order #3527 02:57 PM [DATE] Karisma Joinery Pty Ltd PO #Trailer W…" at bounding box center [737, 187] width 157 height 86
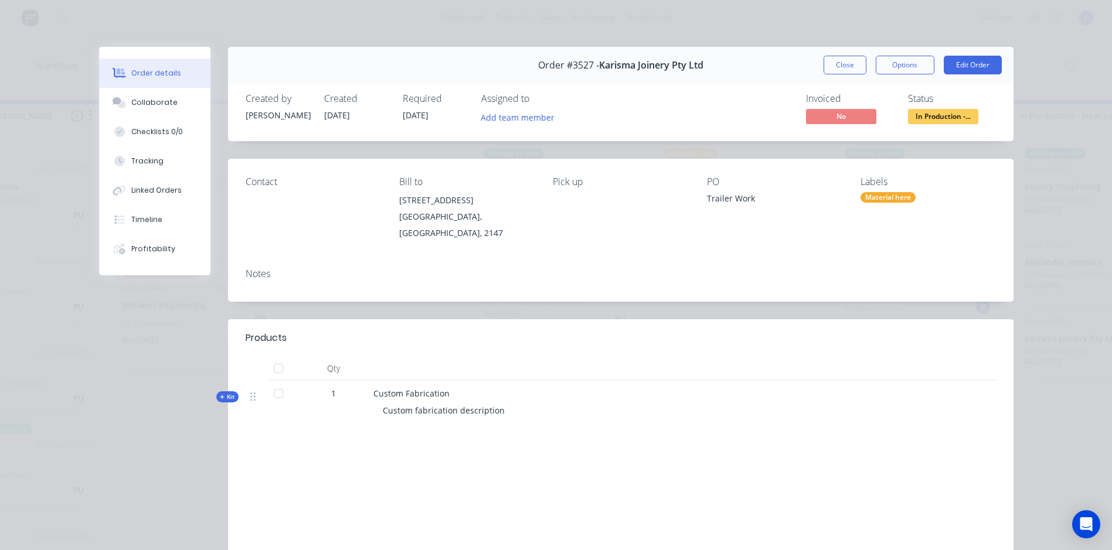
click at [879, 195] on div "Material here" at bounding box center [888, 197] width 55 height 11
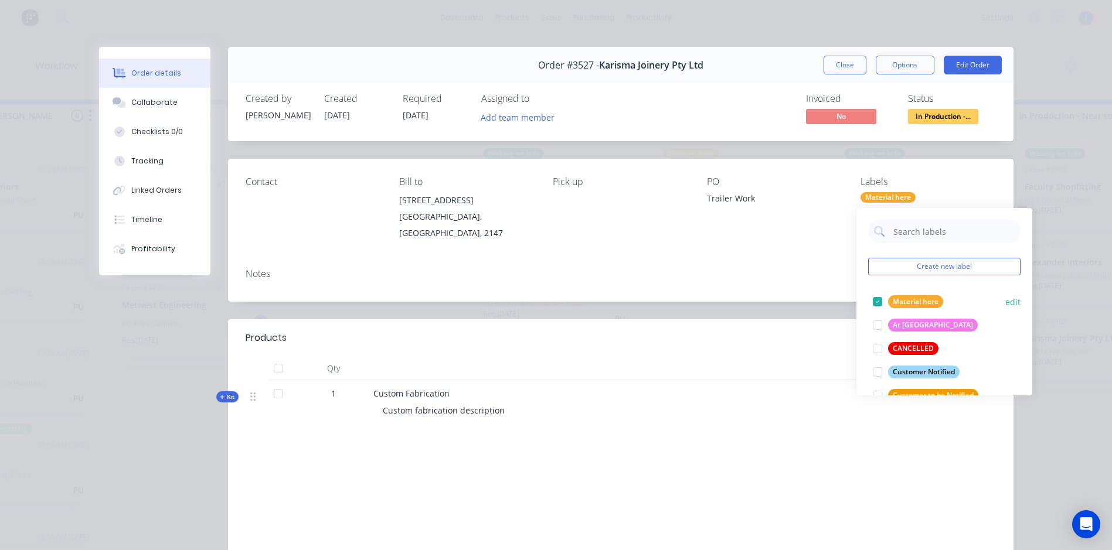
click at [876, 297] on div at bounding box center [877, 301] width 23 height 23
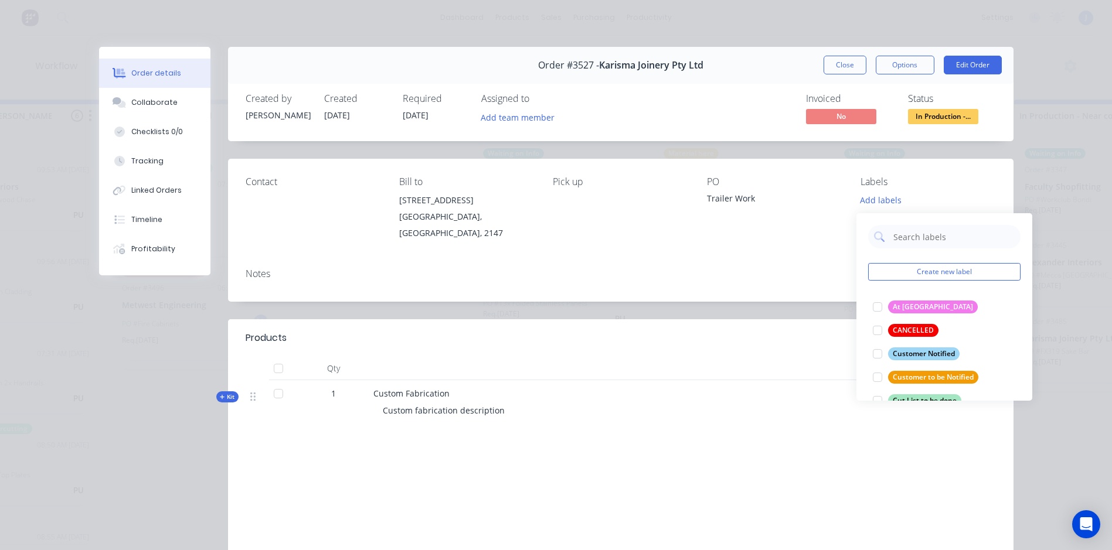
click at [615, 220] on div "Pick up" at bounding box center [620, 208] width 135 height 65
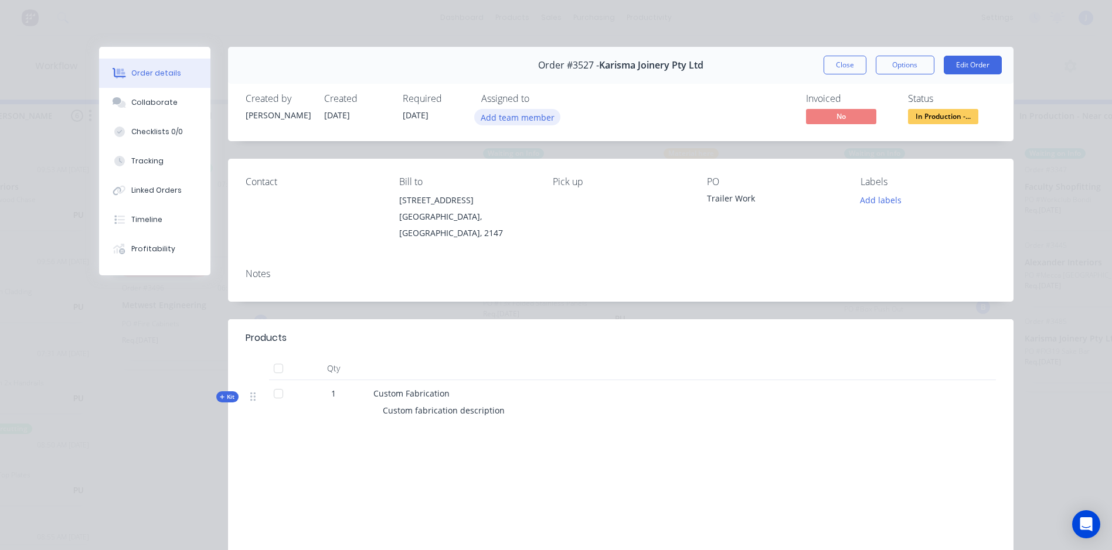
click at [509, 113] on button "Add team member" at bounding box center [517, 117] width 86 height 16
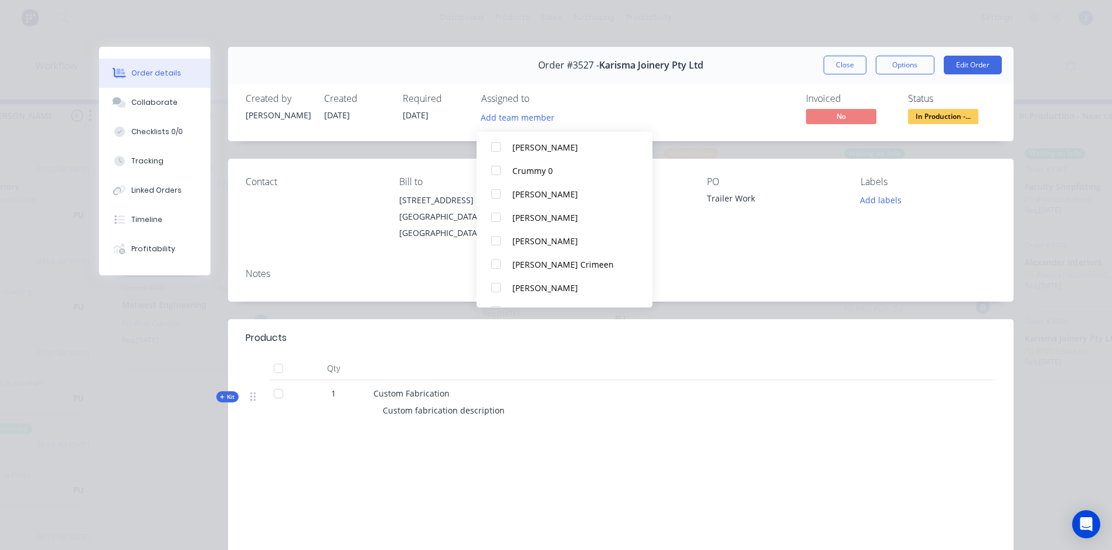
scroll to position [176, 0]
click at [494, 238] on div at bounding box center [495, 243] width 23 height 23
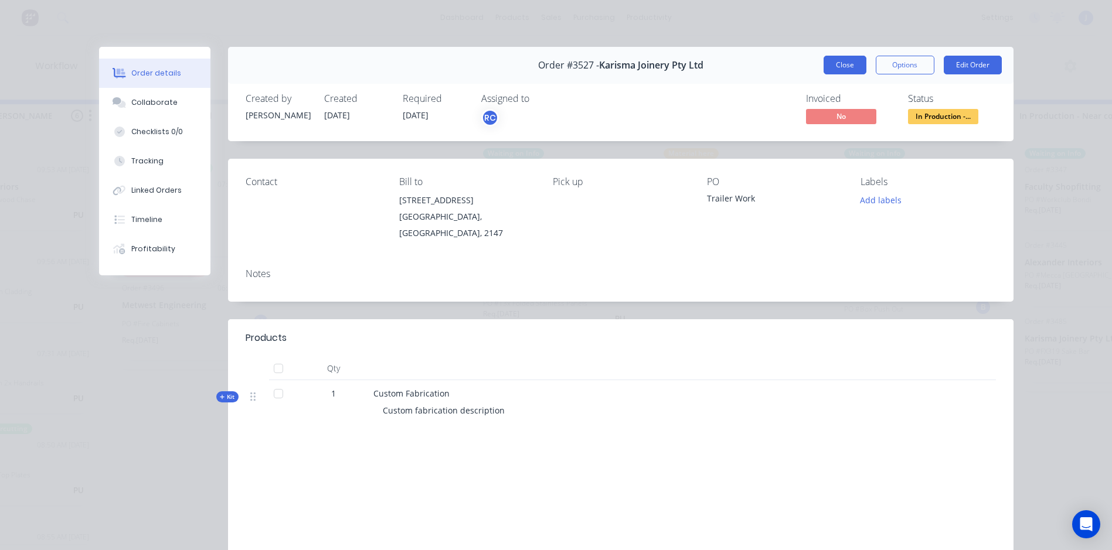
click at [844, 57] on button "Close" at bounding box center [845, 65] width 43 height 19
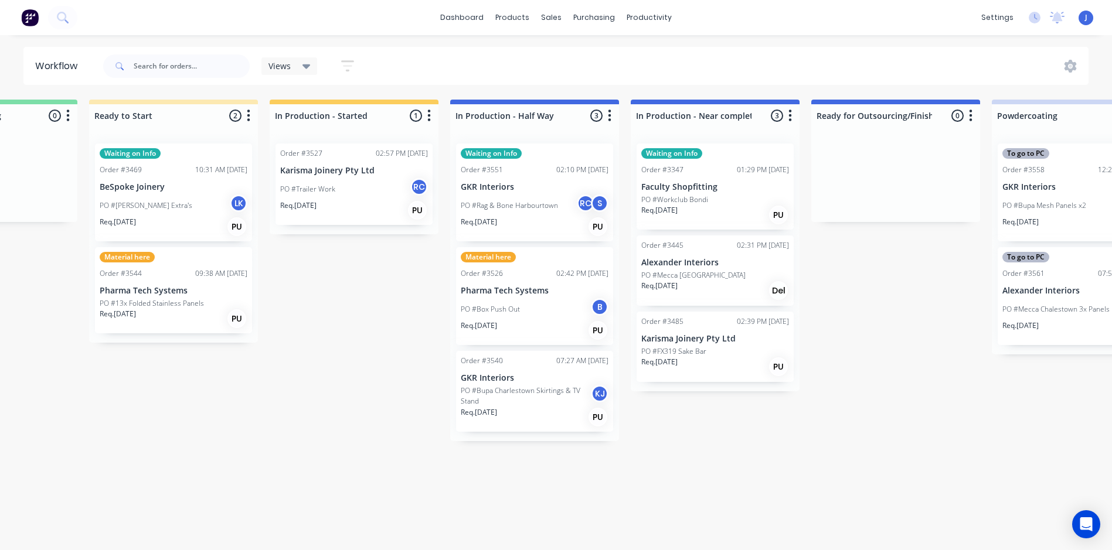
scroll to position [2, 1026]
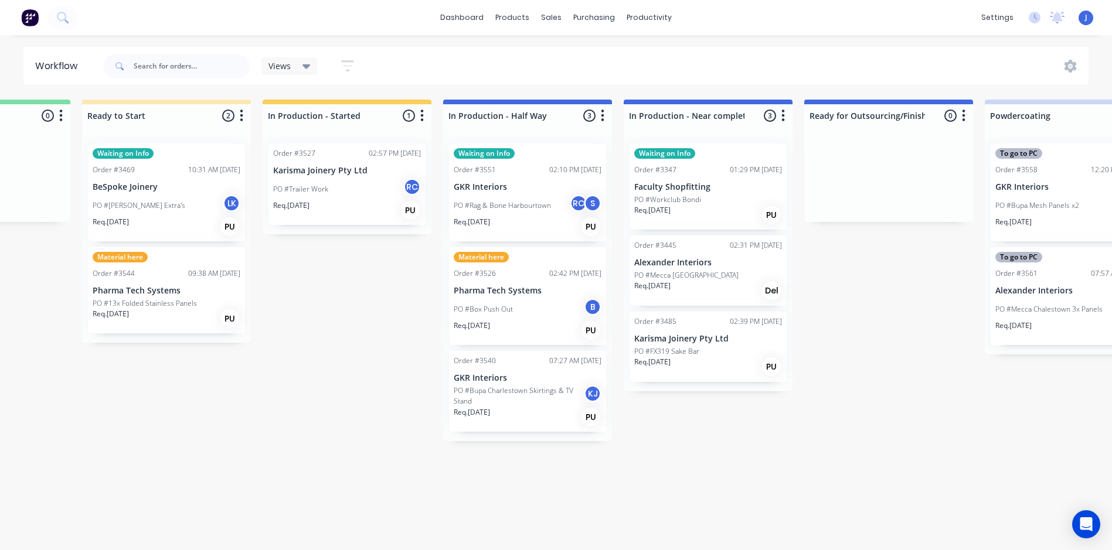
click at [692, 361] on div "Req. [DATE] PU" at bounding box center [708, 367] width 148 height 20
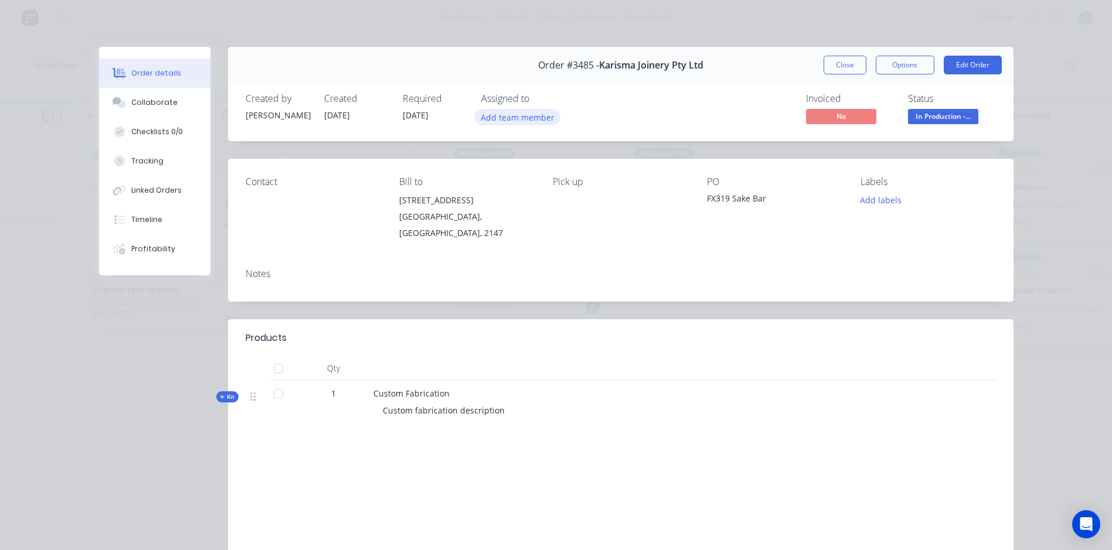
click at [524, 111] on button "Add team member" at bounding box center [517, 117] width 86 height 16
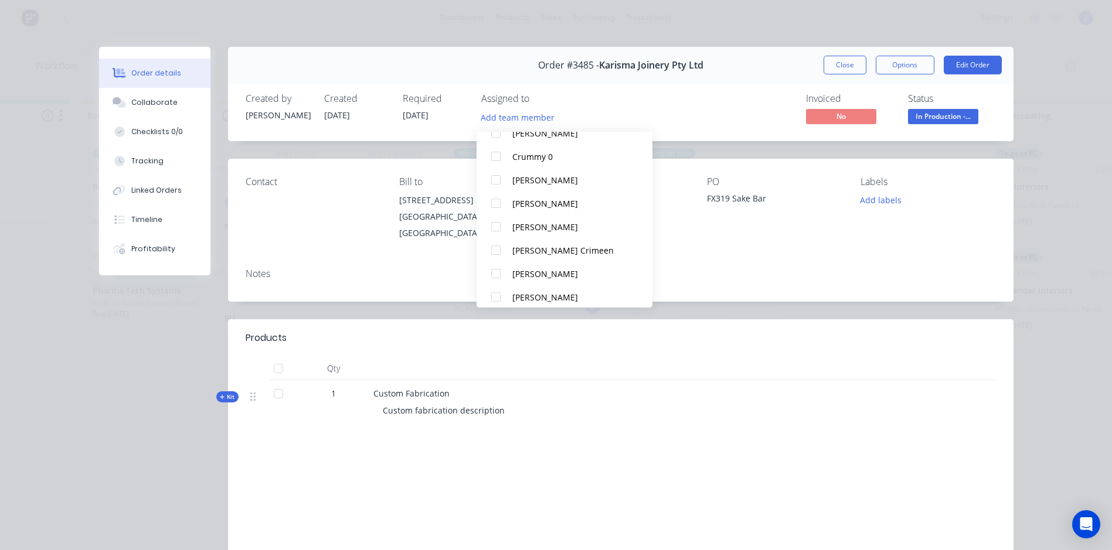
scroll to position [176, 0]
click at [494, 216] on div at bounding box center [495, 219] width 23 height 23
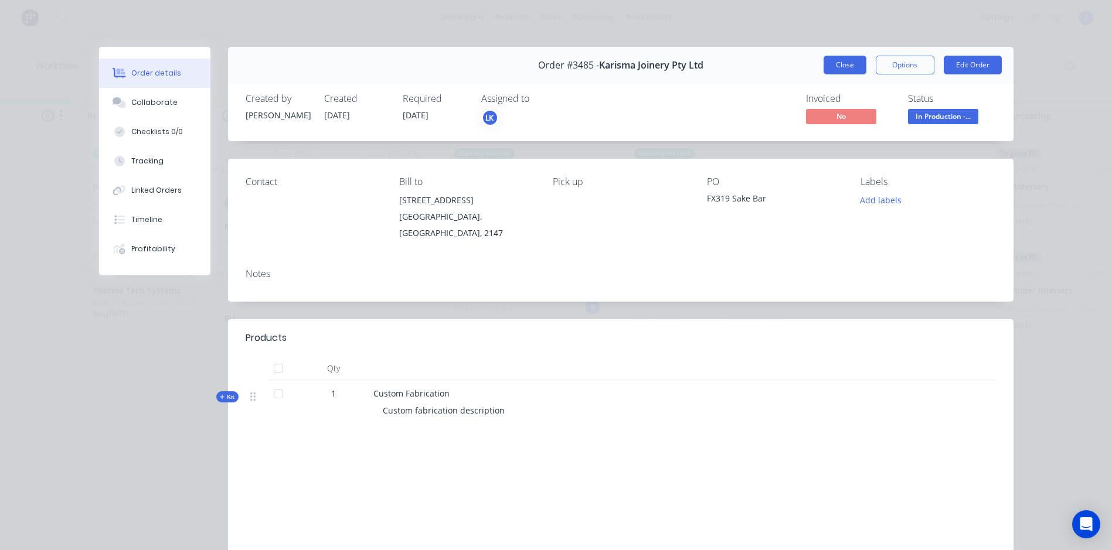
click at [847, 66] on button "Close" at bounding box center [845, 65] width 43 height 19
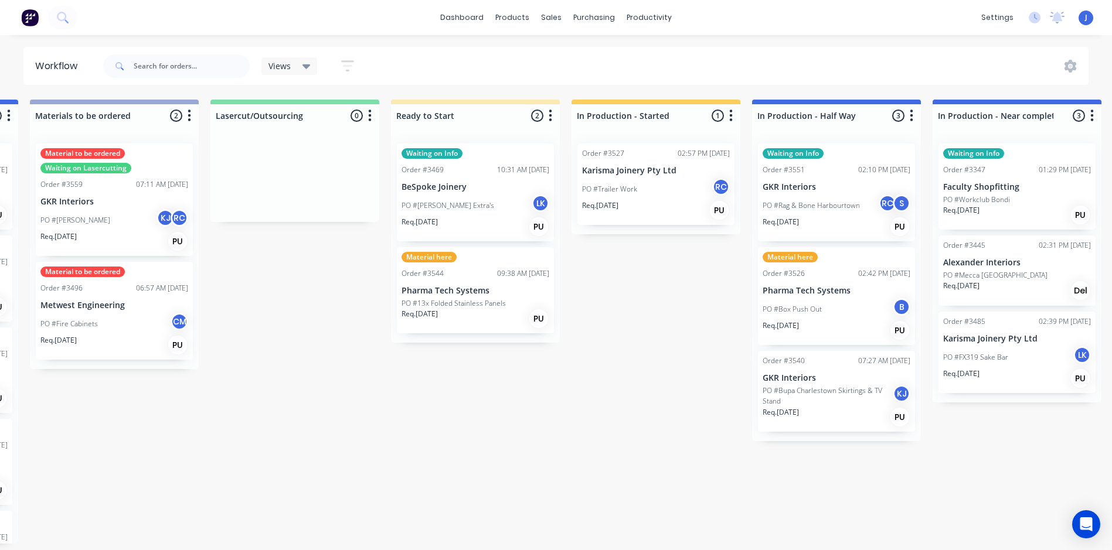
scroll to position [2, 707]
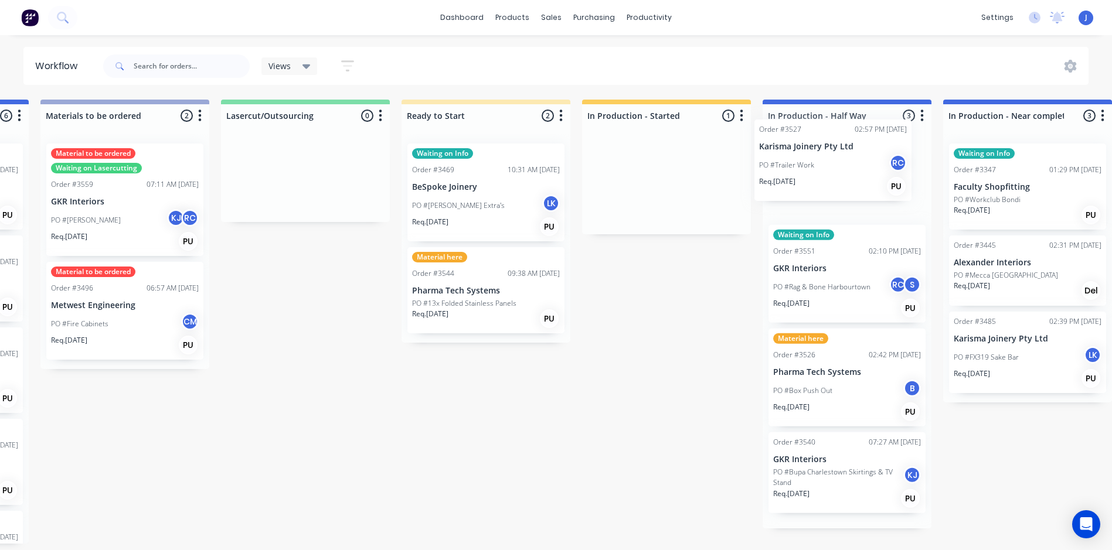
drag, startPoint x: 631, startPoint y: 172, endPoint x: 800, endPoint y: 151, distance: 170.2
click at [800, 151] on div "Submitted 0 Status colour #FFFFFF hex #FFFFFF Save Cancel Summaries Total order…" at bounding box center [856, 322] width 3145 height 444
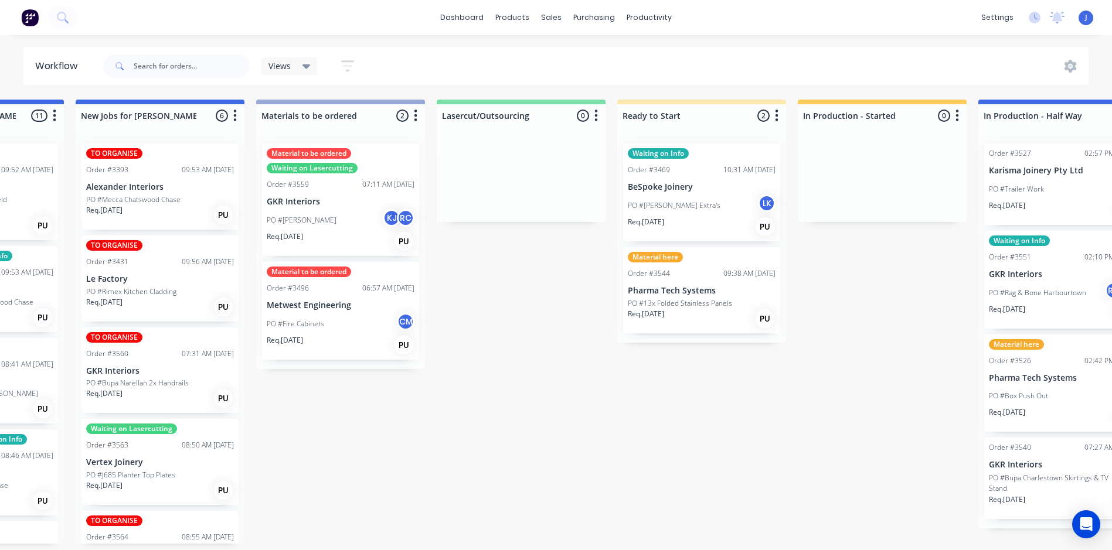
scroll to position [2, 487]
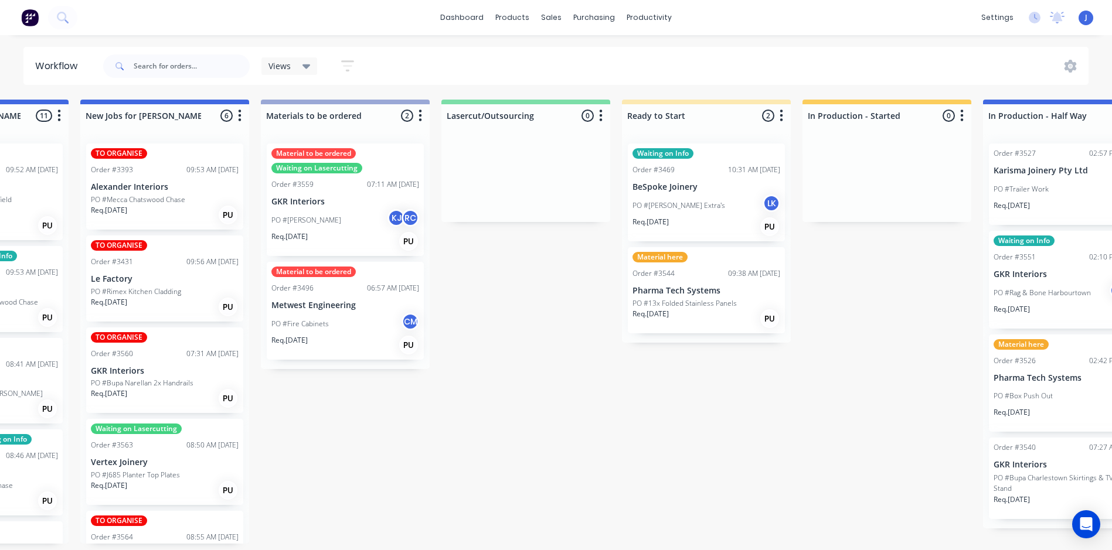
click at [703, 276] on div "Order #3544 09:38 AM [DATE]" at bounding box center [706, 273] width 148 height 11
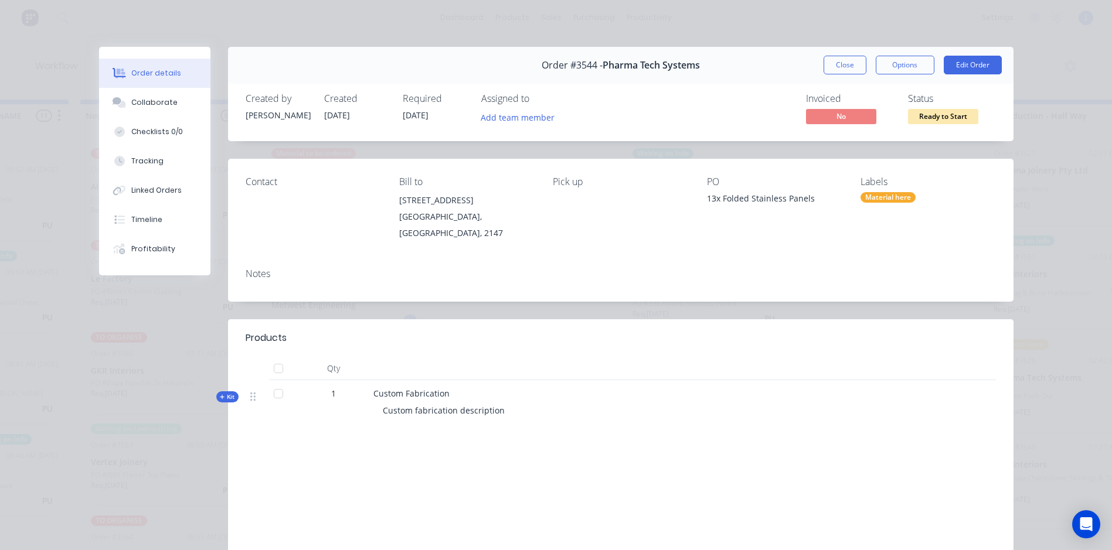
click at [883, 194] on div "Material here" at bounding box center [888, 197] width 55 height 11
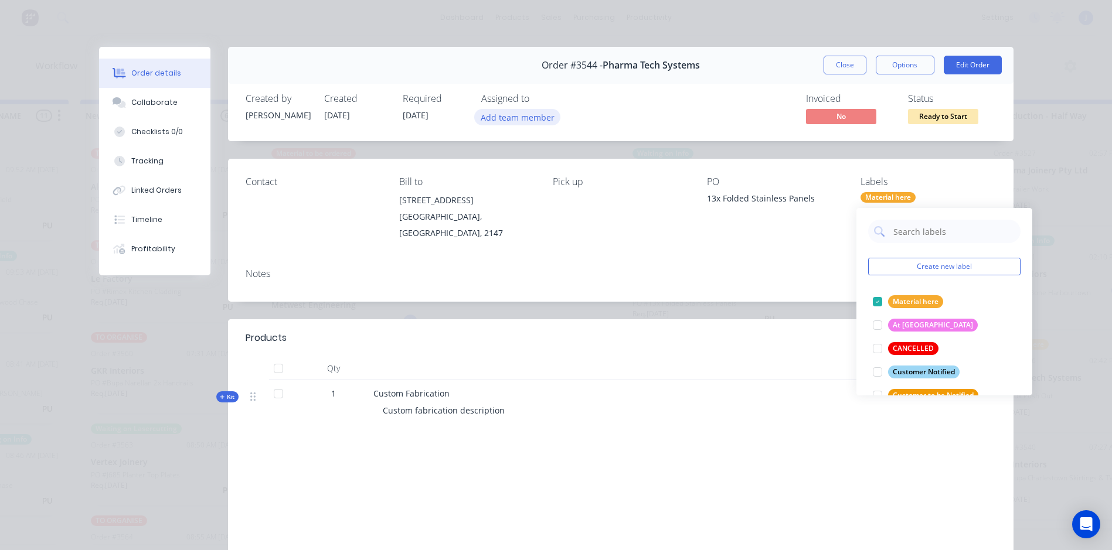
click at [510, 114] on button "Add team member" at bounding box center [517, 117] width 86 height 16
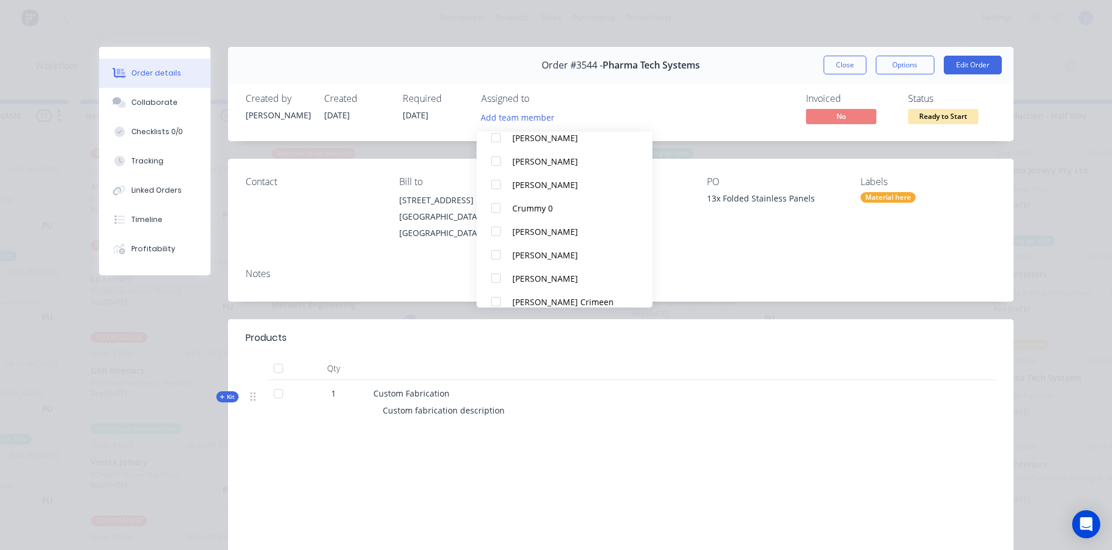
scroll to position [176, 0]
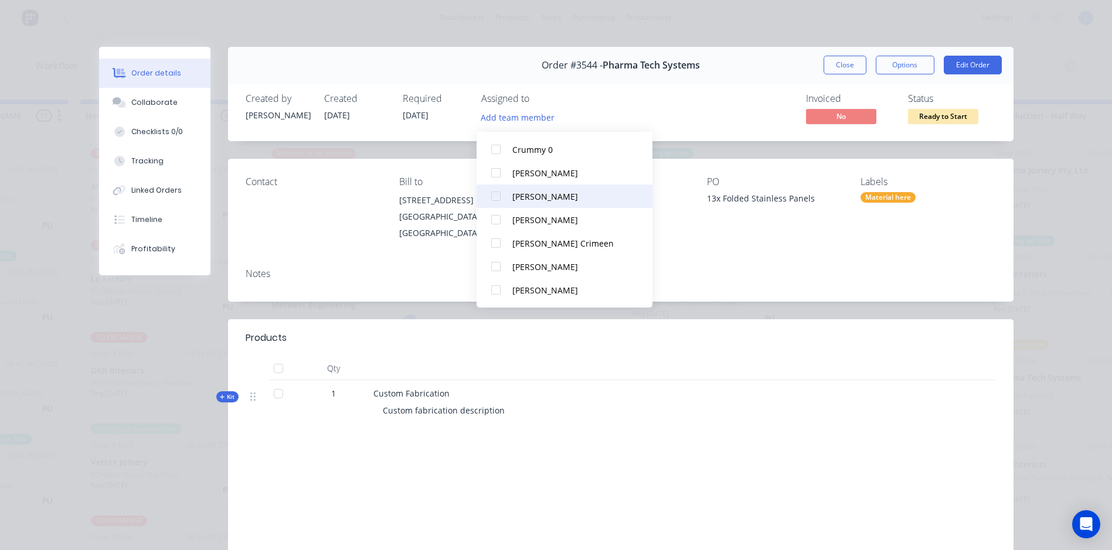
click at [496, 196] on div at bounding box center [495, 196] width 23 height 23
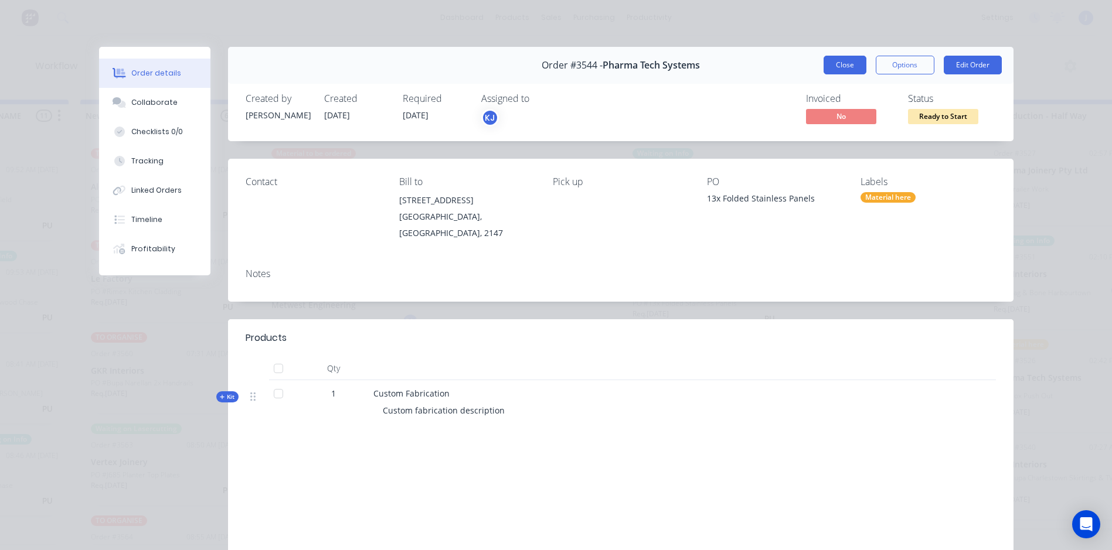
click at [841, 69] on button "Close" at bounding box center [845, 65] width 43 height 19
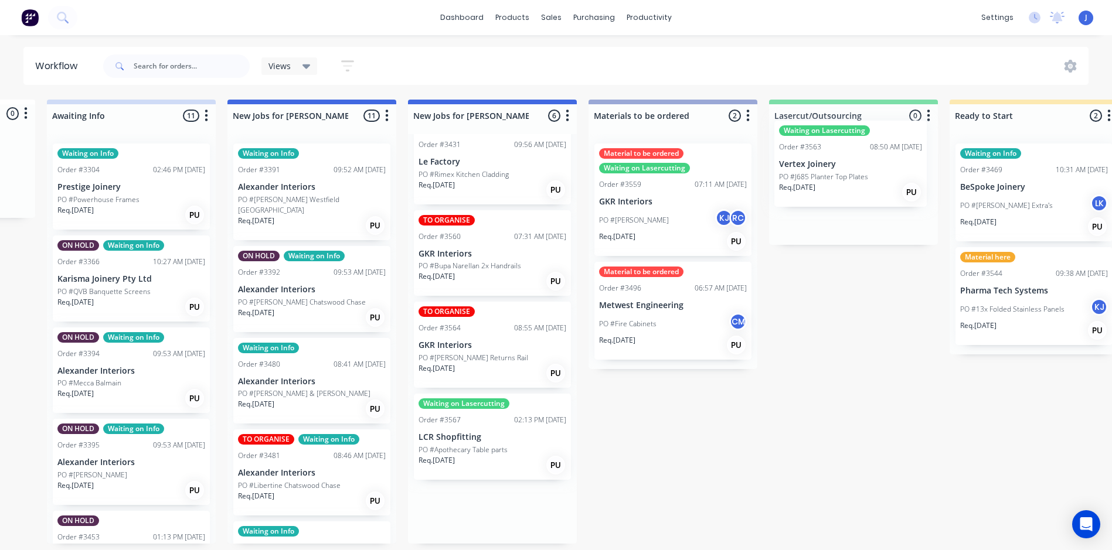
scroll to position [2, 164]
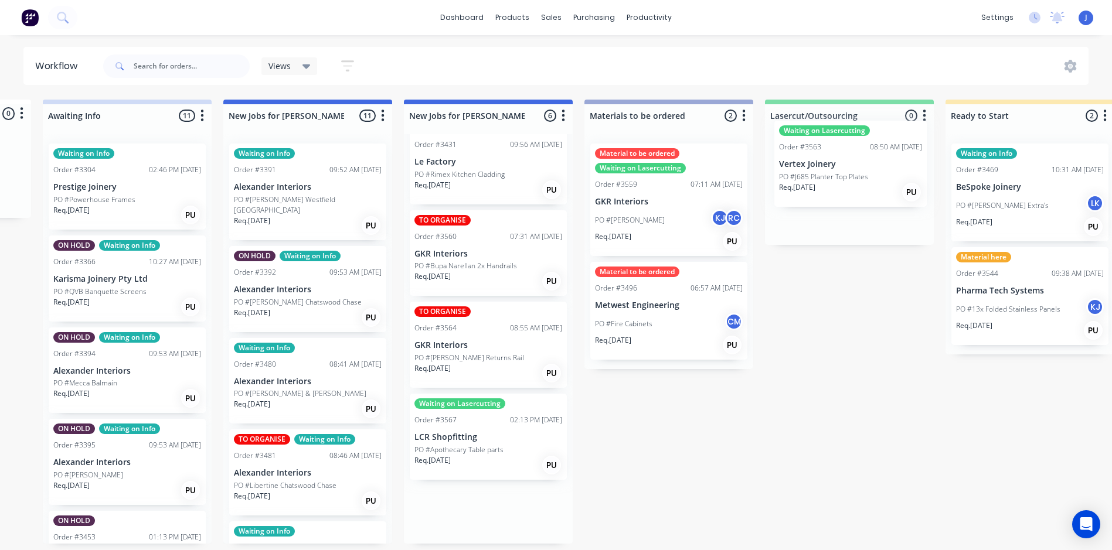
drag, startPoint x: 508, startPoint y: 352, endPoint x: 851, endPoint y: 173, distance: 387.5
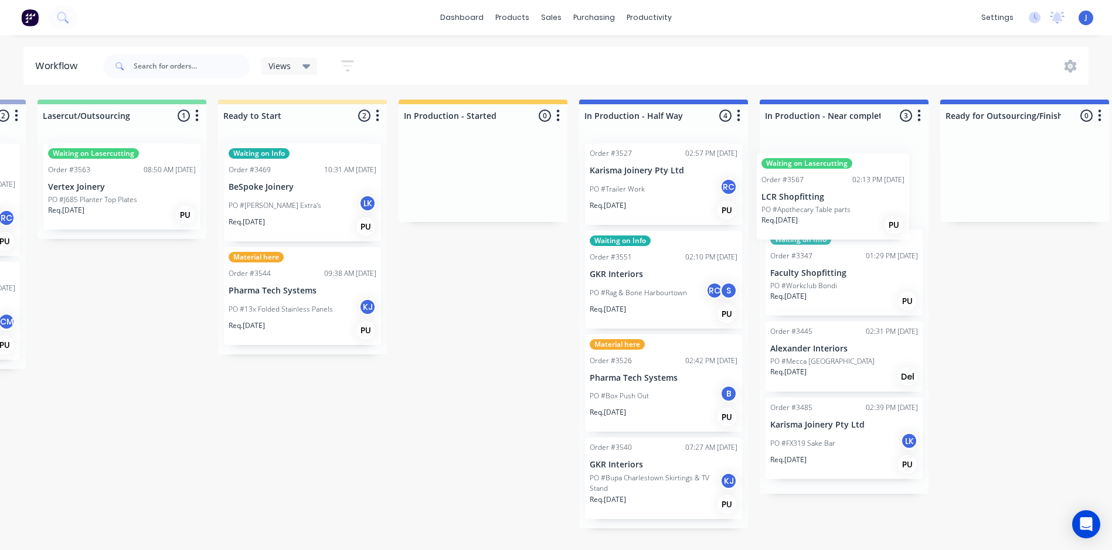
scroll to position [2, 893]
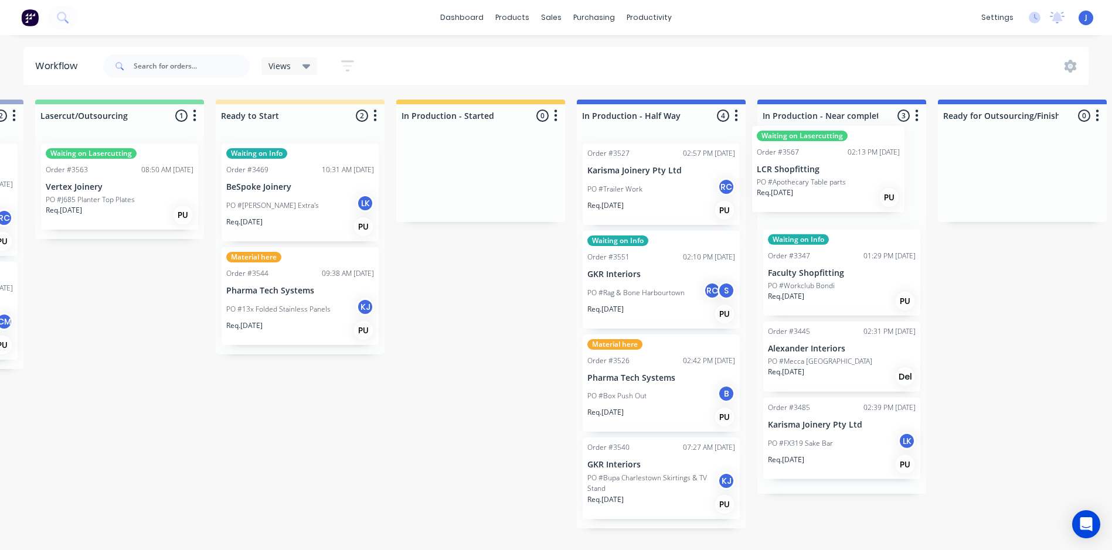
drag, startPoint x: 462, startPoint y: 506, endPoint x: 811, endPoint y: 172, distance: 483.0
click at [811, 172] on div "Submitted 0 Status colour #FFFFFF hex #FFFFFF Save Cancel Summaries Total order…" at bounding box center [670, 322] width 3145 height 444
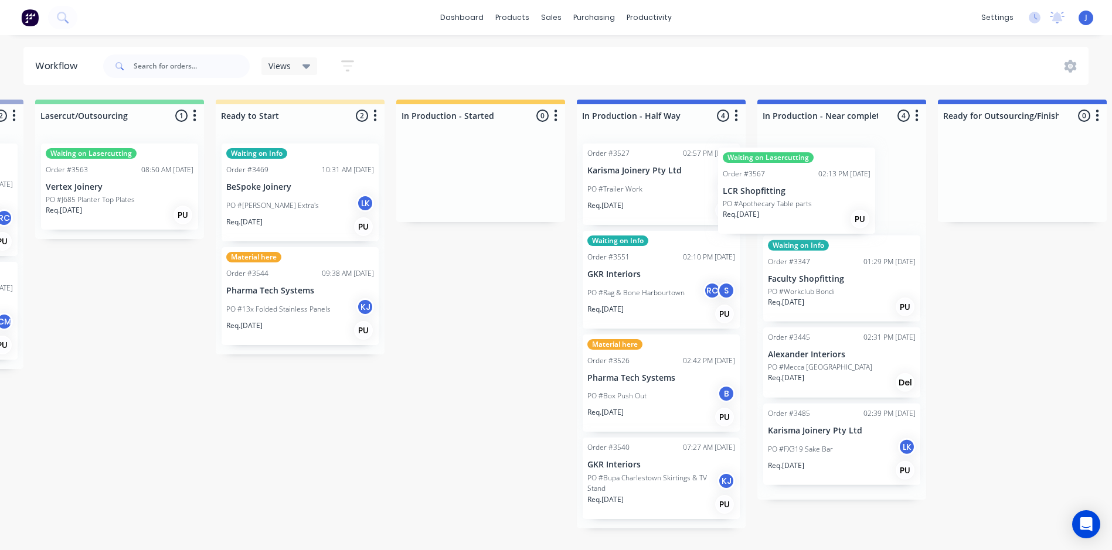
scroll to position [2, 893]
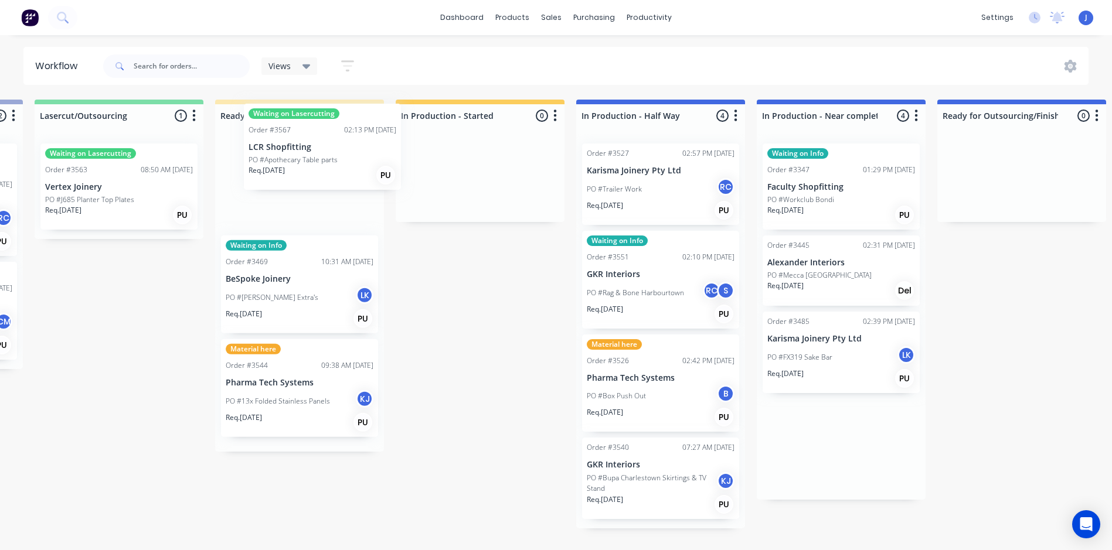
drag, startPoint x: 811, startPoint y: 171, endPoint x: 288, endPoint y: 134, distance: 524.8
click at [288, 134] on div "Submitted 0 Status colour #FFFFFF hex #FFFFFF Save Cancel Summaries Total order…" at bounding box center [670, 322] width 3145 height 444
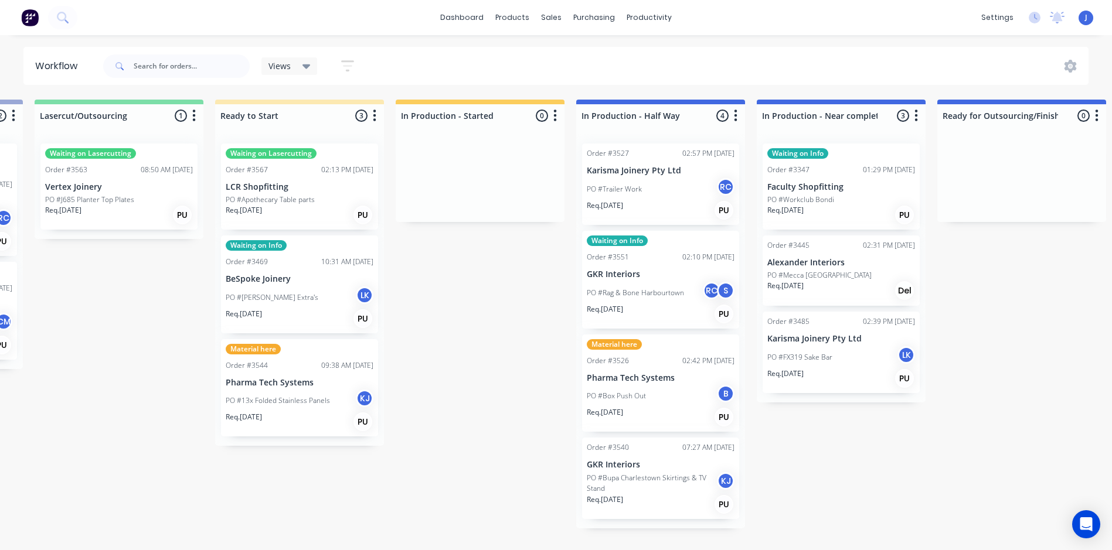
click at [313, 186] on p "LCR Shopfitting" at bounding box center [300, 187] width 148 height 10
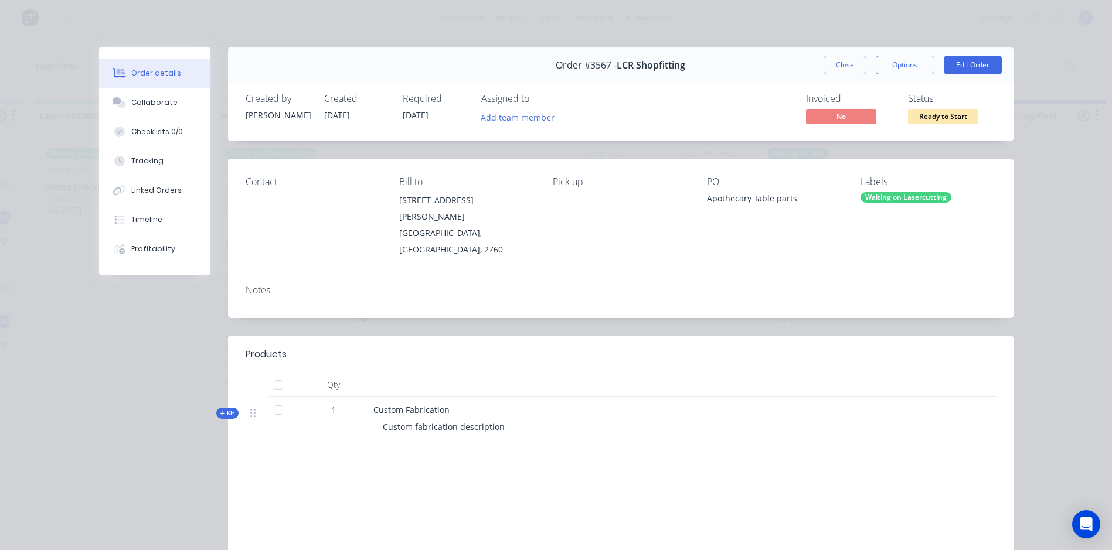
click at [893, 195] on div "Waiting on Lasercutting" at bounding box center [906, 197] width 91 height 11
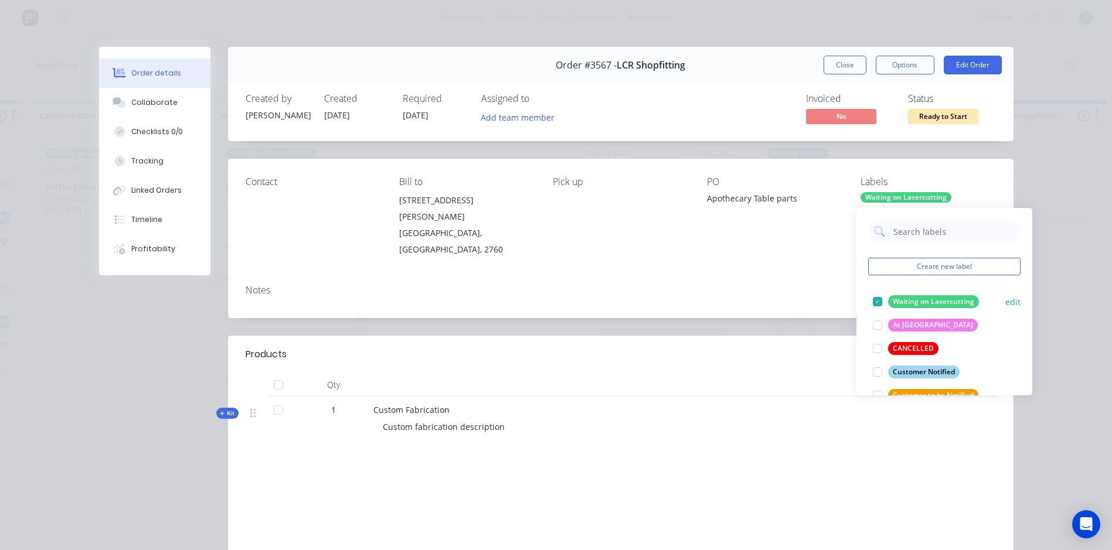
click at [879, 296] on div at bounding box center [877, 301] width 23 height 23
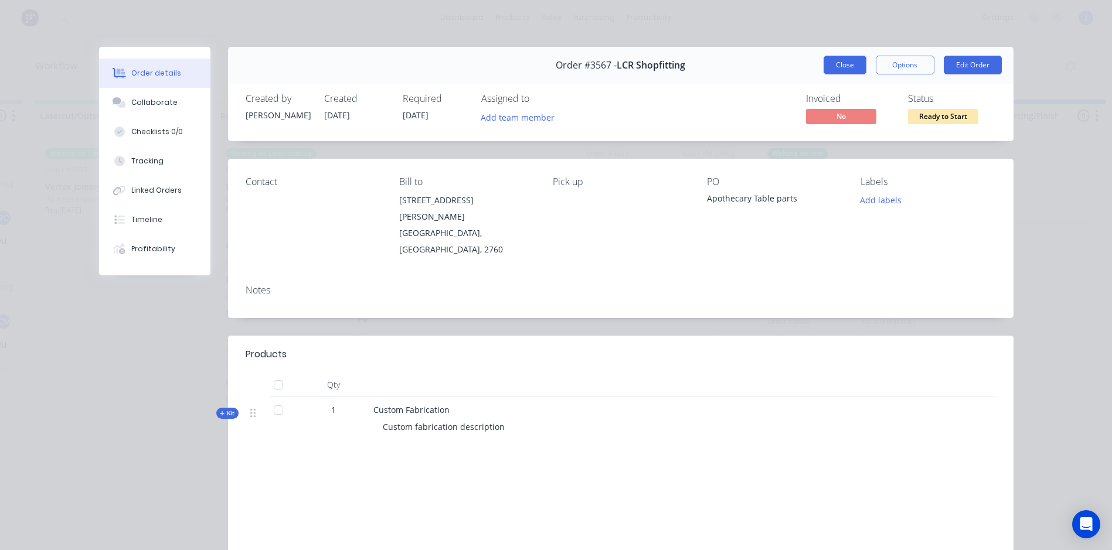
click at [835, 67] on button "Close" at bounding box center [845, 65] width 43 height 19
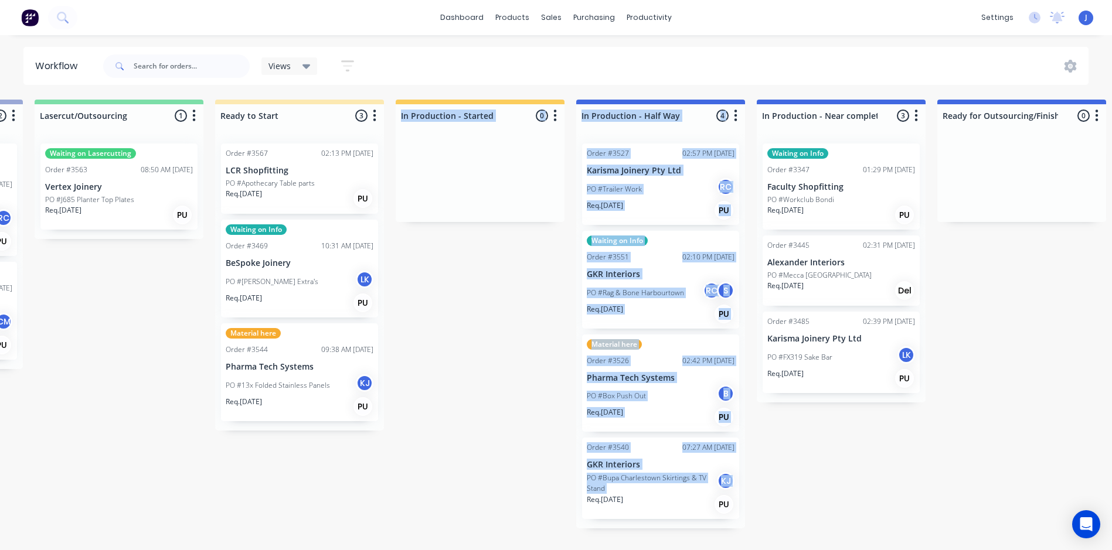
drag, startPoint x: 542, startPoint y: 550, endPoint x: 423, endPoint y: 542, distance: 119.2
click at [423, 542] on div "Submitted 0 Status colour #FFFFFF hex #FFFFFF Save Cancel Summaries Total order…" at bounding box center [670, 322] width 3145 height 444
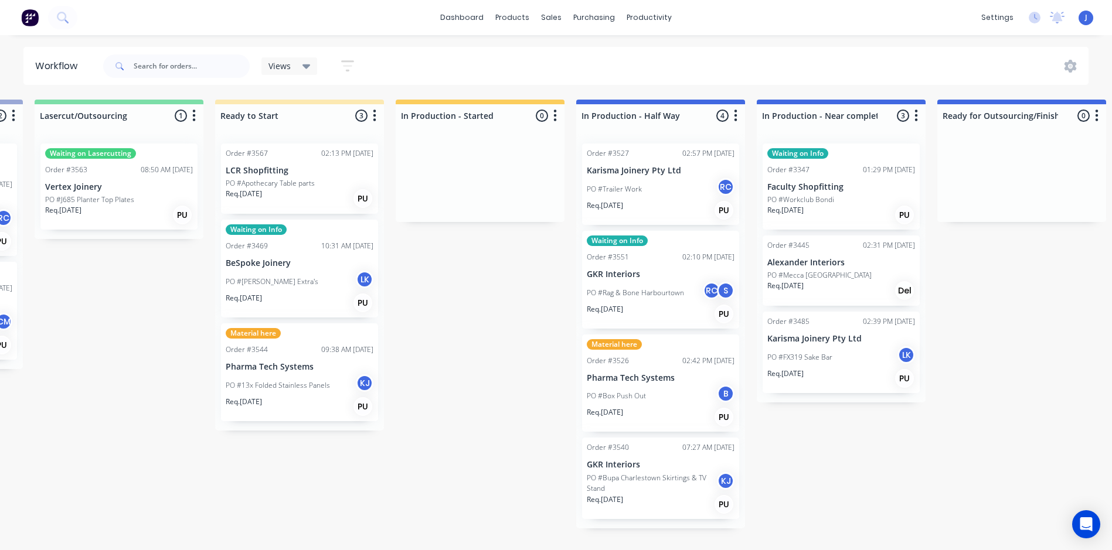
drag, startPoint x: 423, startPoint y: 542, endPoint x: 459, endPoint y: 378, distance: 168.7
click at [459, 378] on div "Submitted 0 Status colour #FFFFFF hex #FFFFFF Save Cancel Summaries Total order…" at bounding box center [670, 322] width 3145 height 444
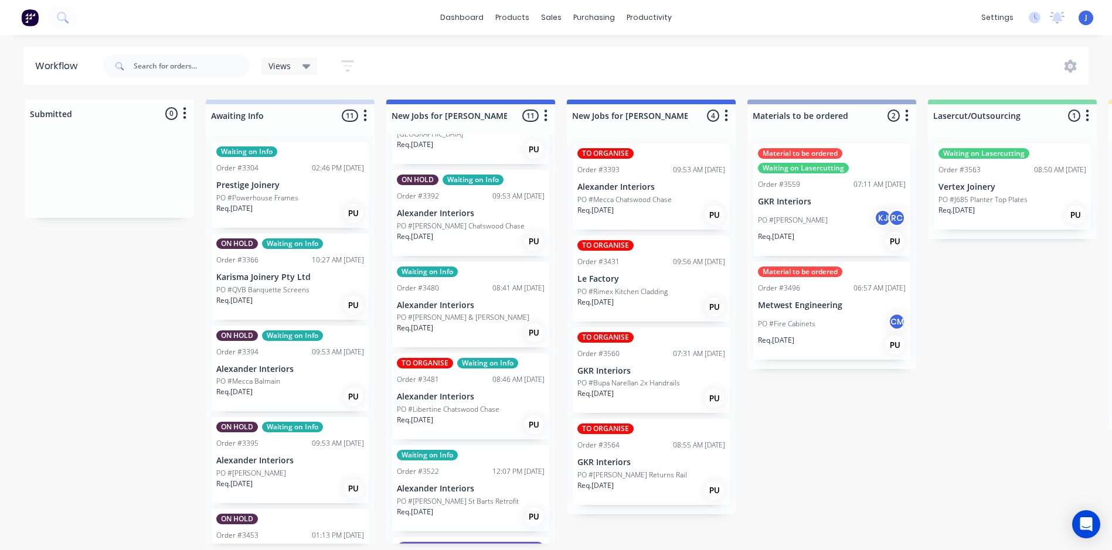
scroll to position [0, 0]
